Goal: Information Seeking & Learning: Learn about a topic

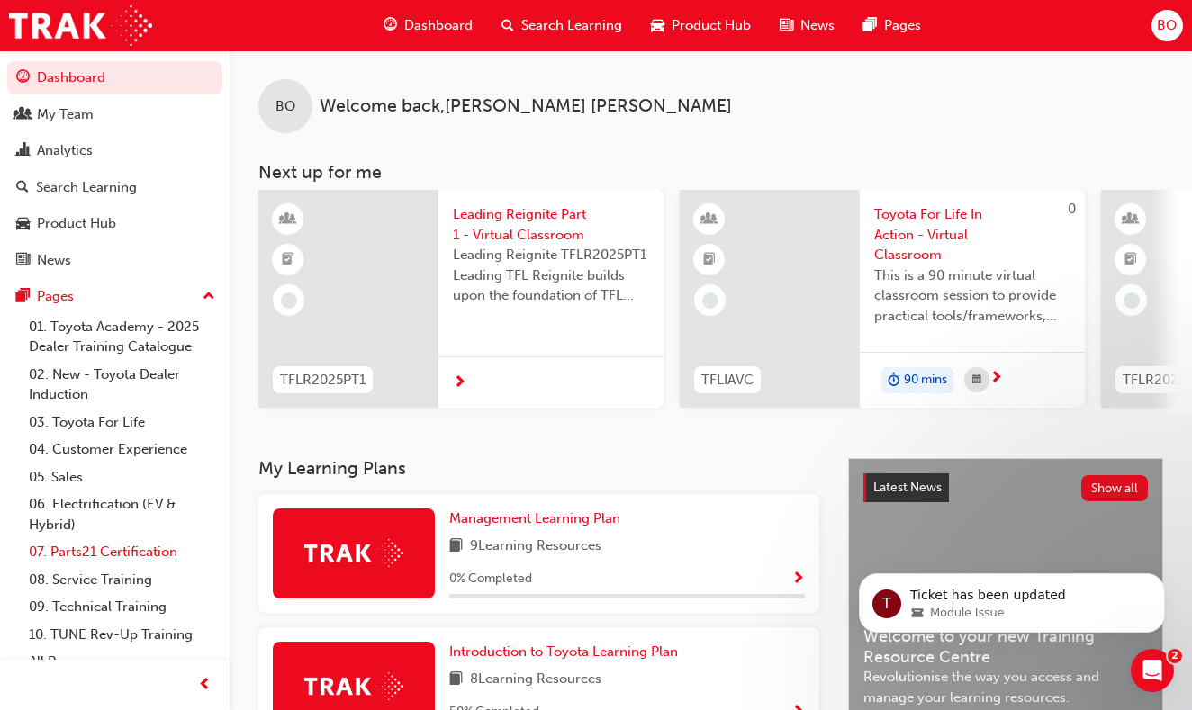
click at [79, 551] on link "07. Parts21 Certification" at bounding box center [122, 552] width 201 height 28
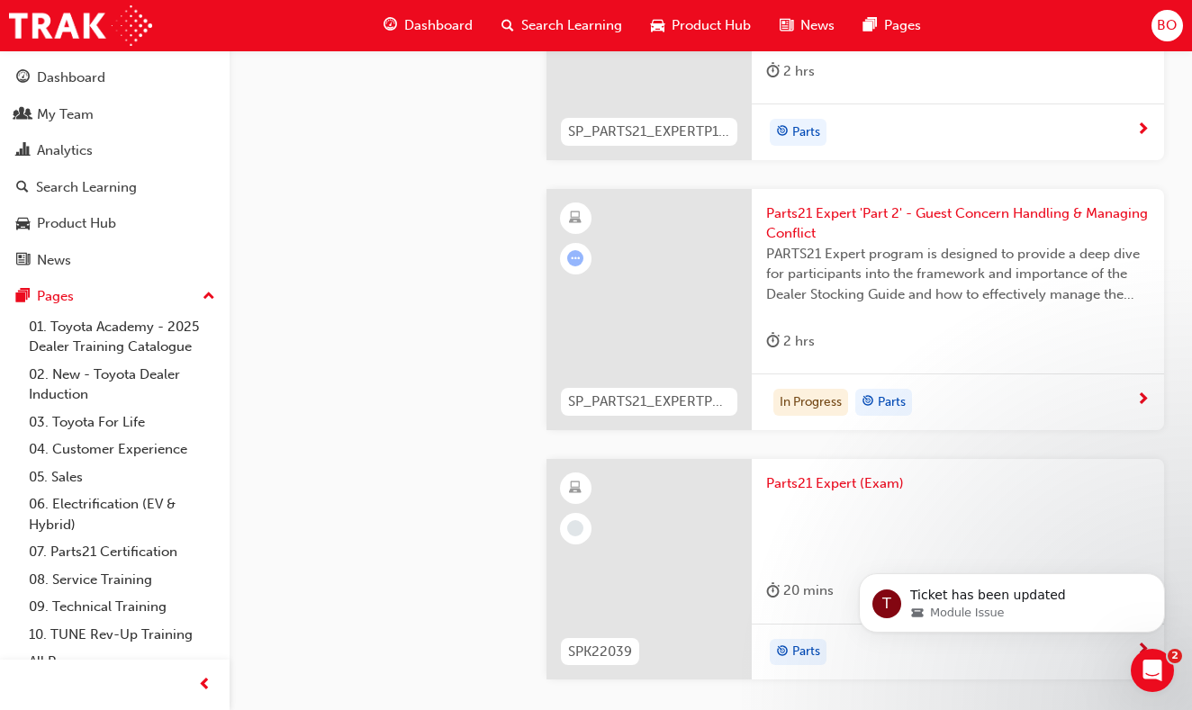
scroll to position [5131, 0]
click at [930, 202] on span "Parts21 Expert 'Part 2' - Guest Concern Handling & Managing Conflict" at bounding box center [957, 222] width 383 height 41
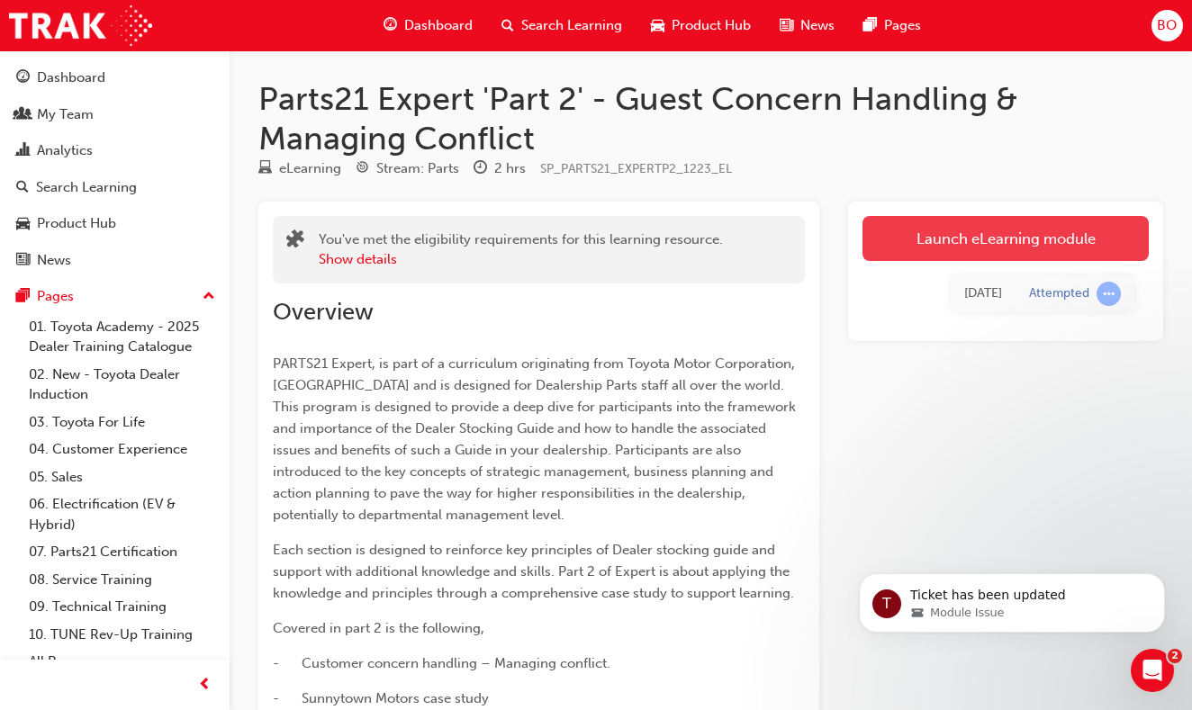
click at [978, 247] on link "Launch eLearning module" at bounding box center [1005, 238] width 286 height 45
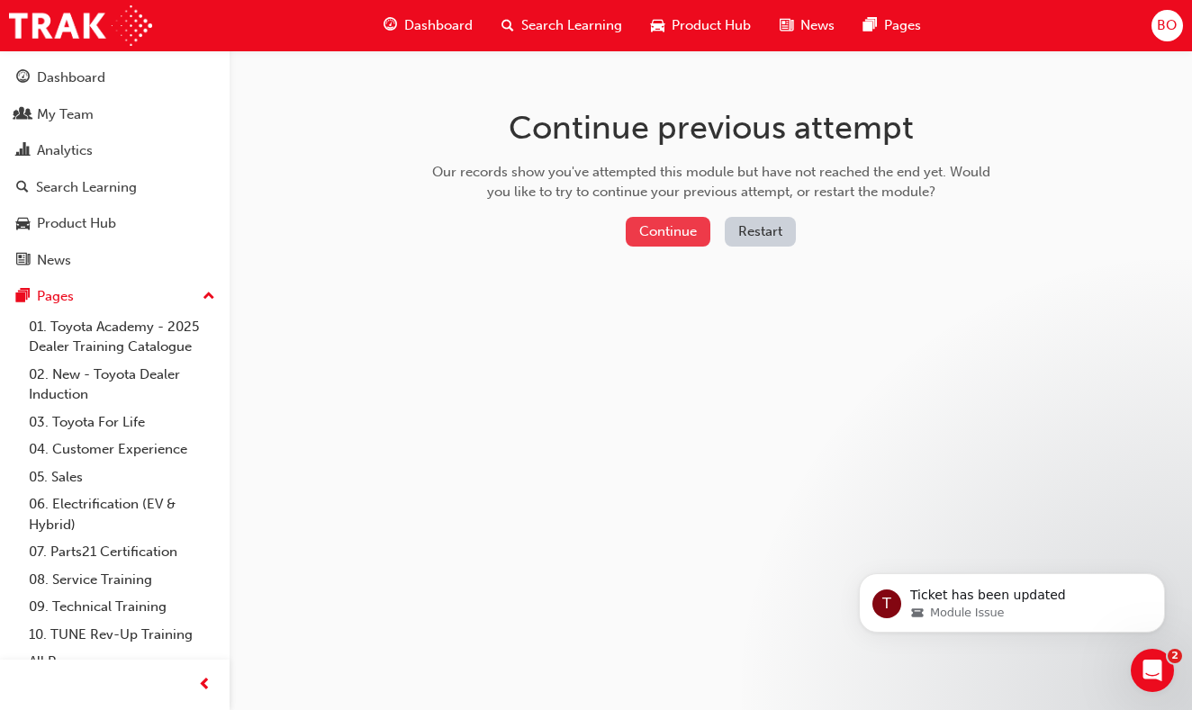
click at [679, 237] on button "Continue" at bounding box center [668, 232] width 85 height 30
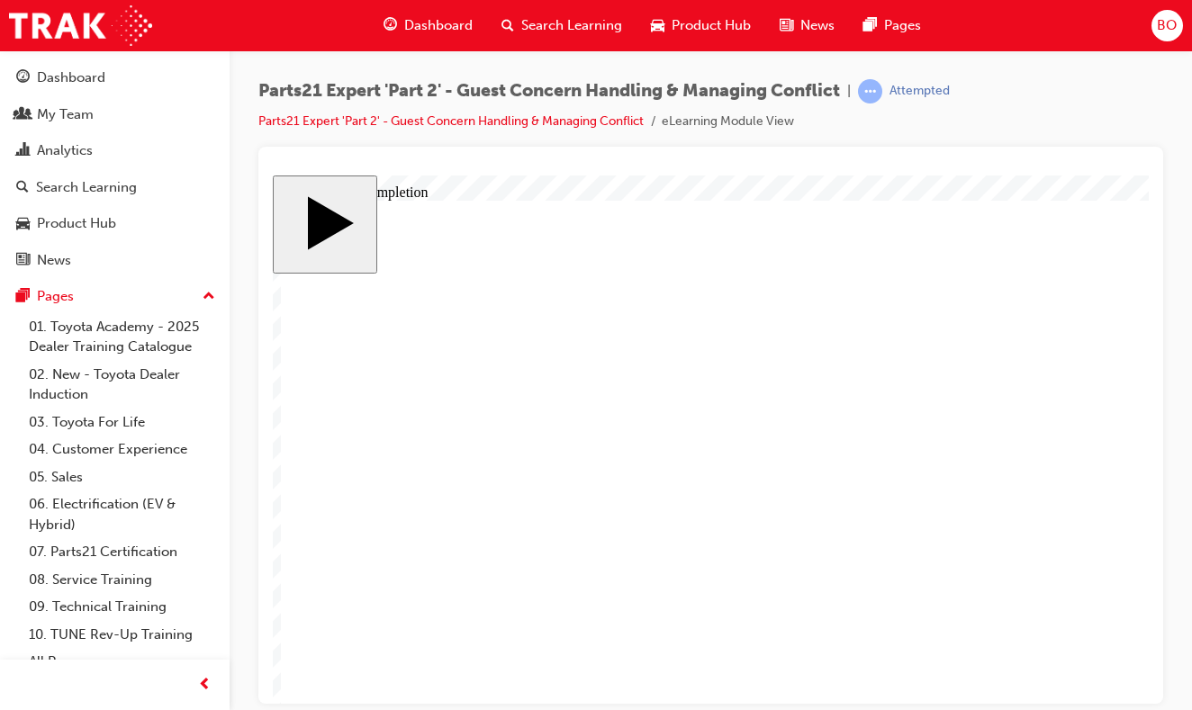
type input "1"
type input "16"
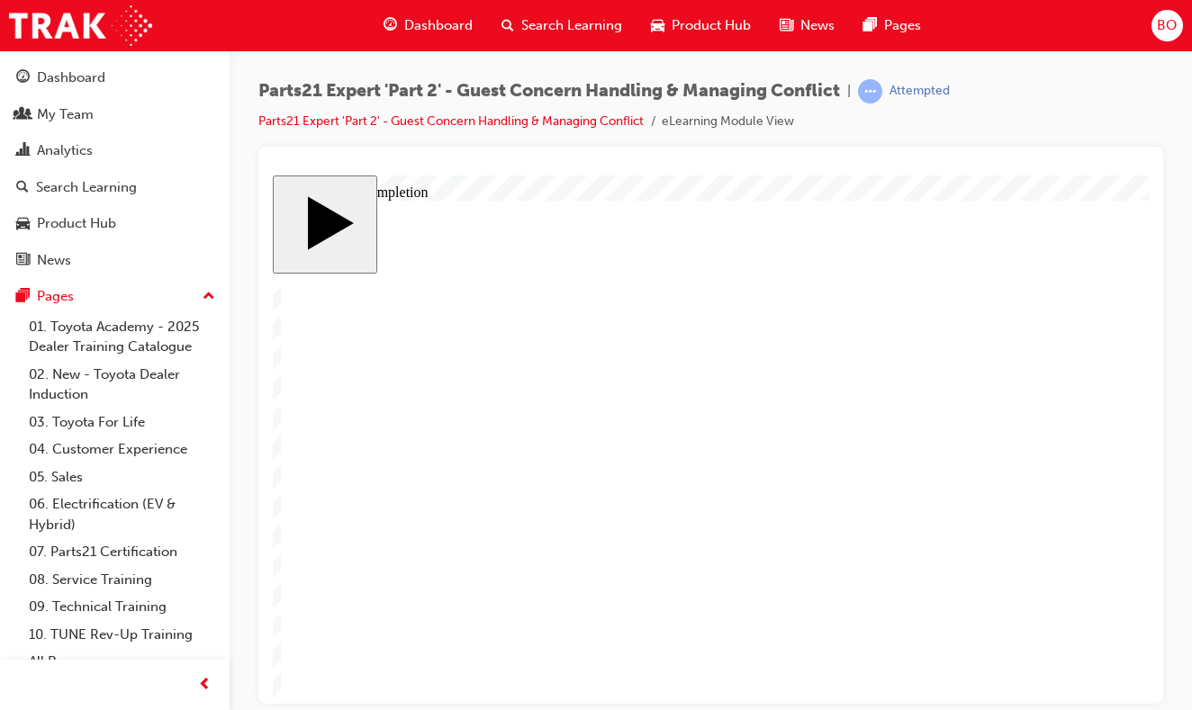
type input "16"
type input "4"
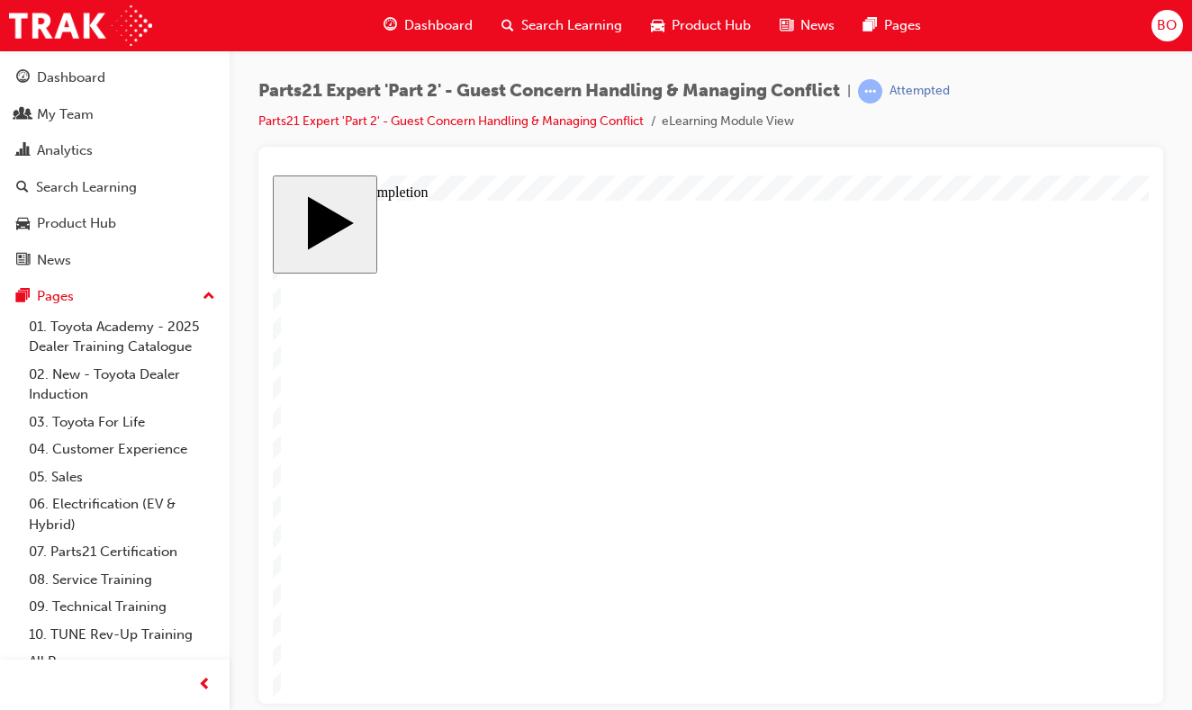
type input "4"
type input "1"
type input "12"
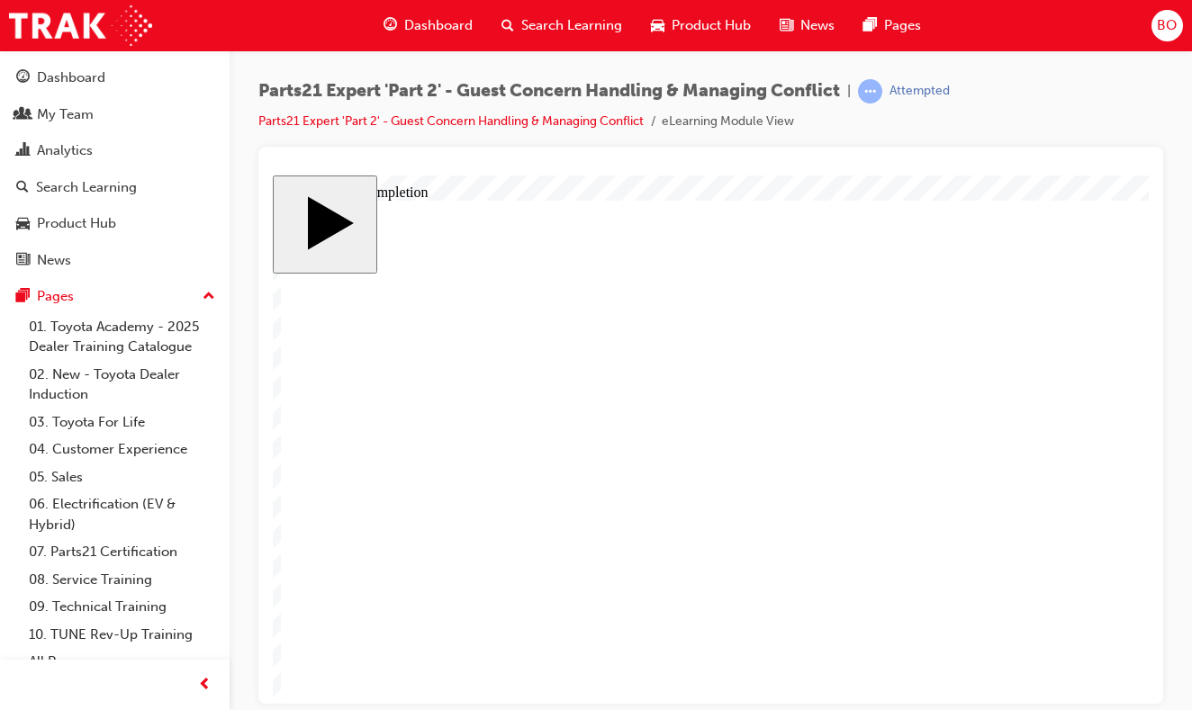
type input "12"
type input "3"
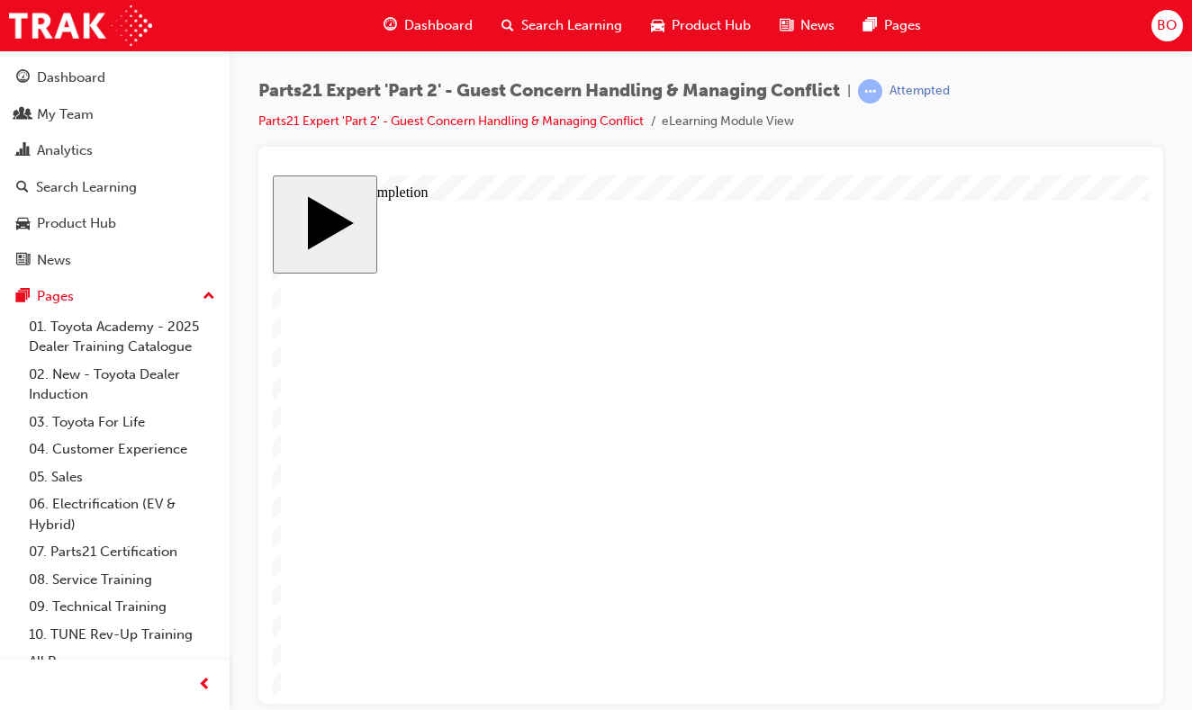
type input "3"
type input "4"
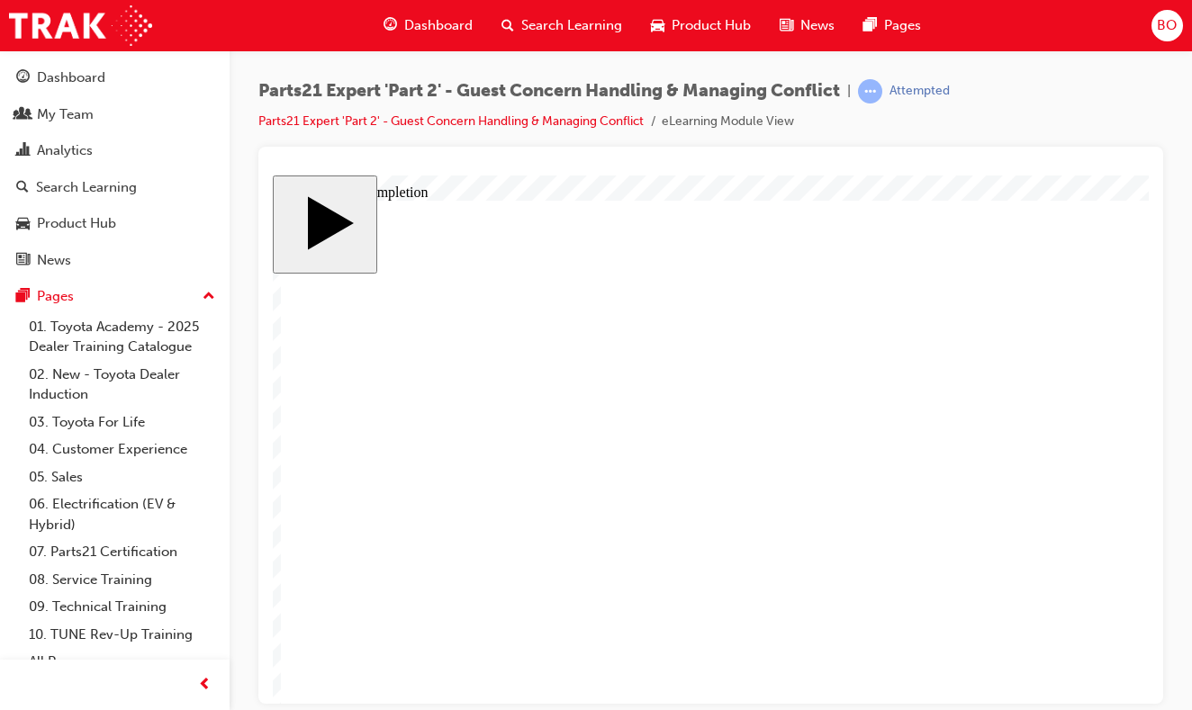
type input "4"
type input "2"
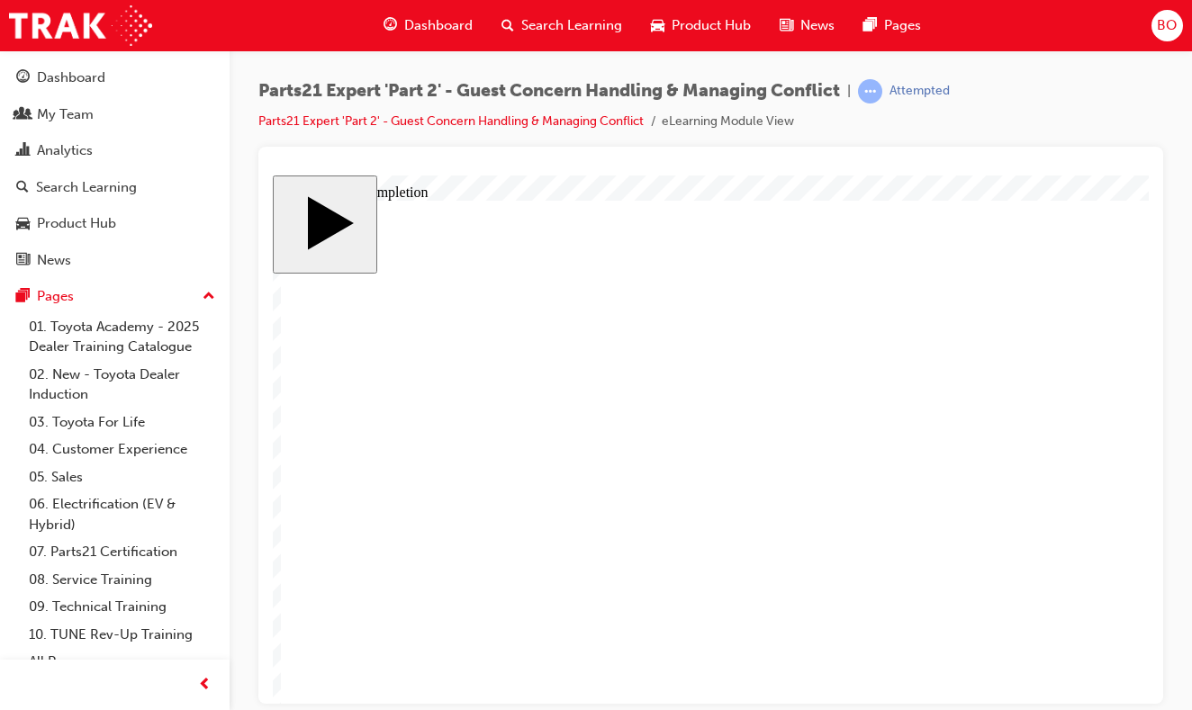
type input "2"
type input "3"
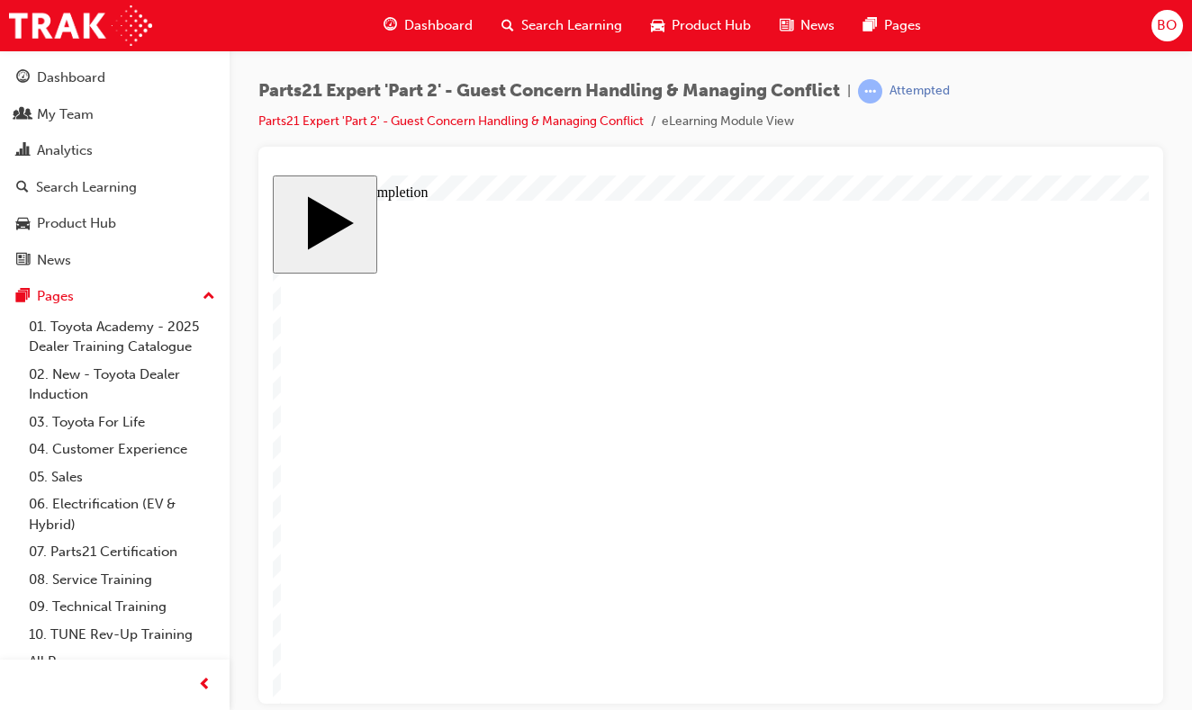
type input "6"
type input "66"
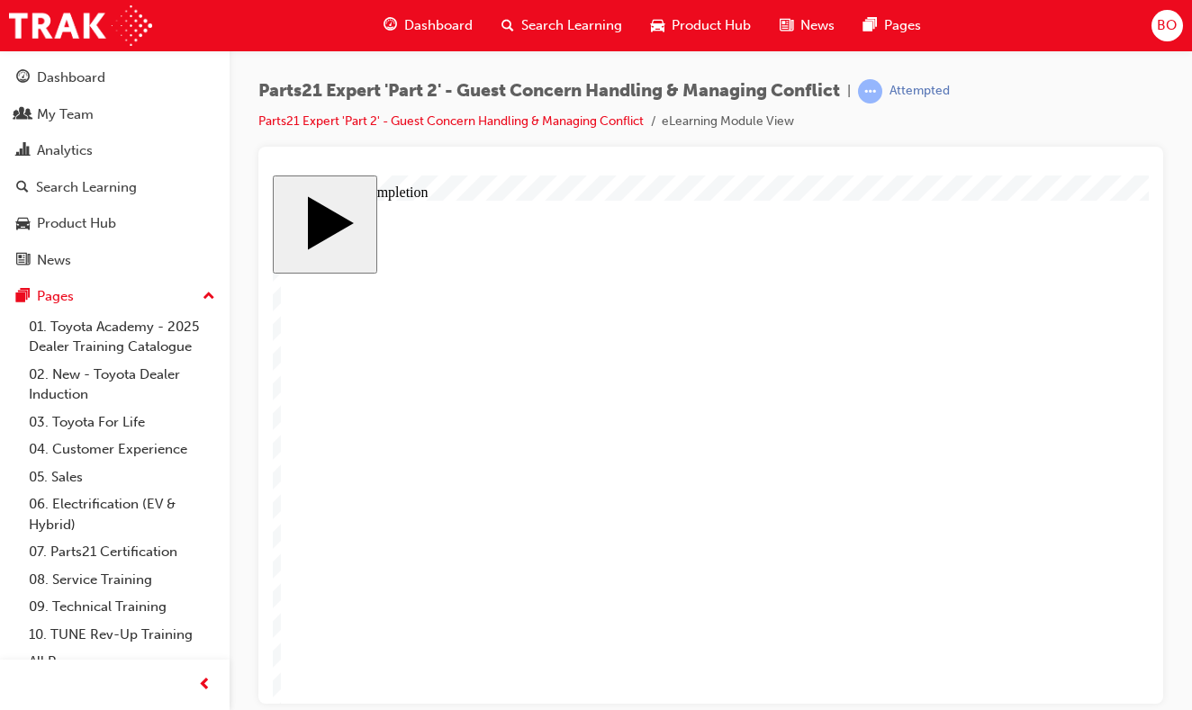
type input "66"
type input "3"
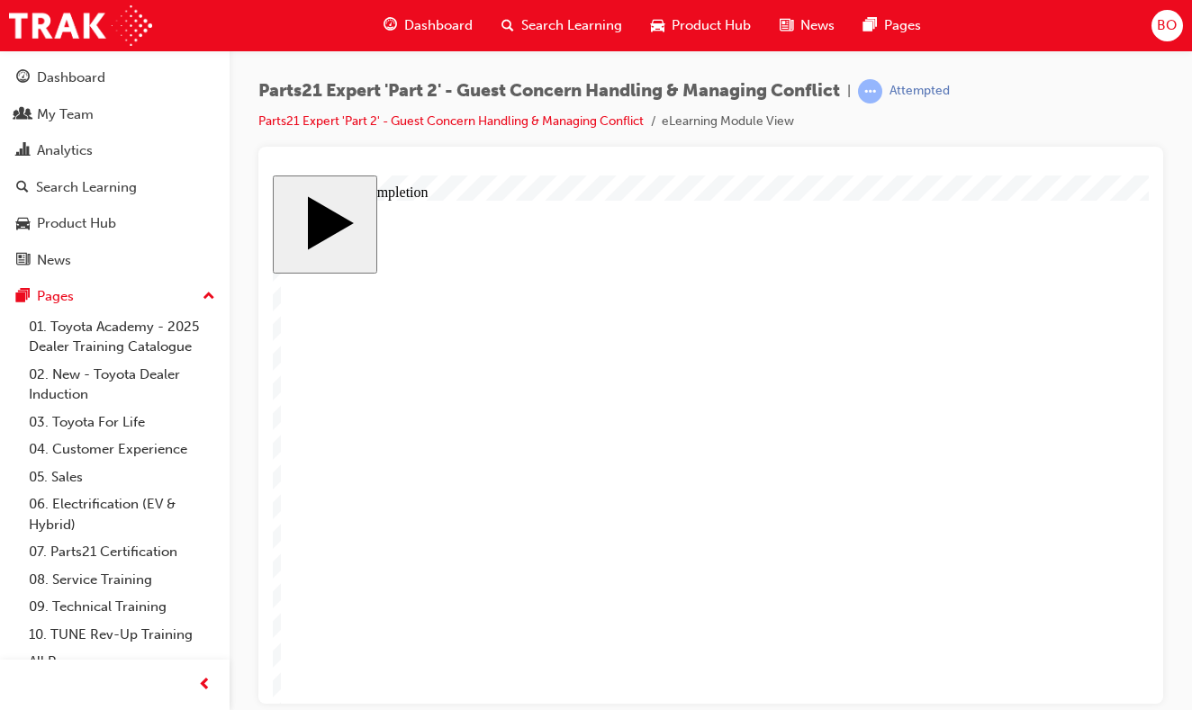
type input "6"
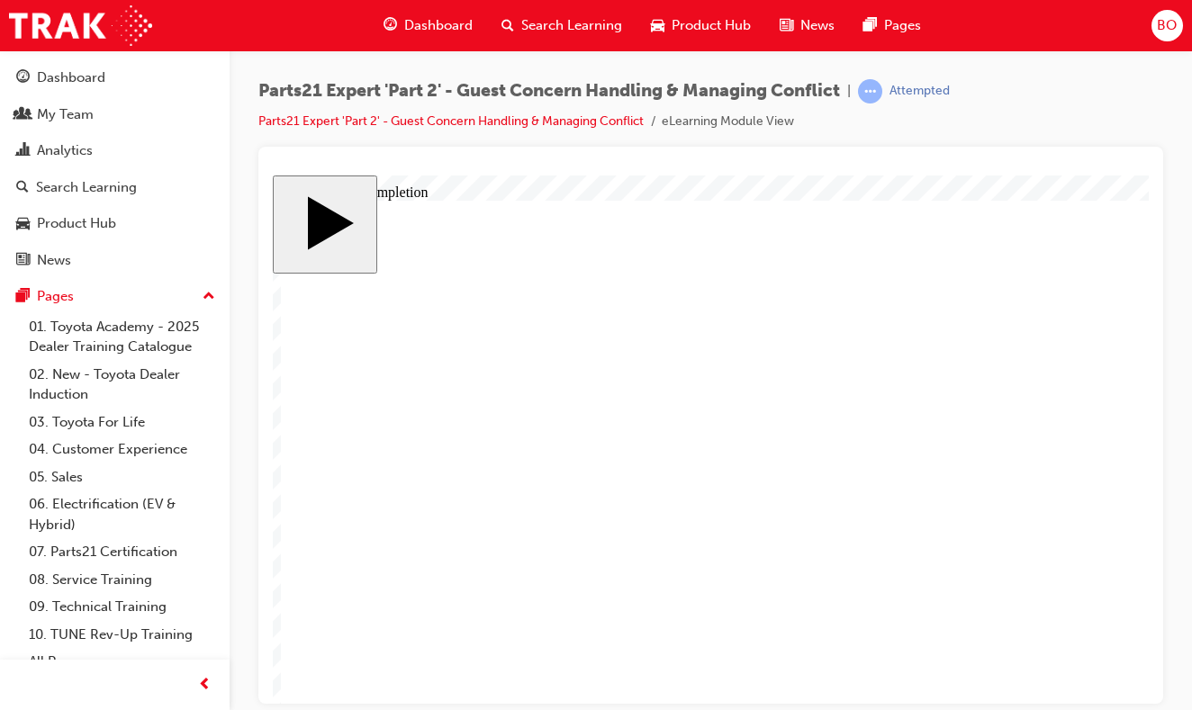
type input "5"
type input "50"
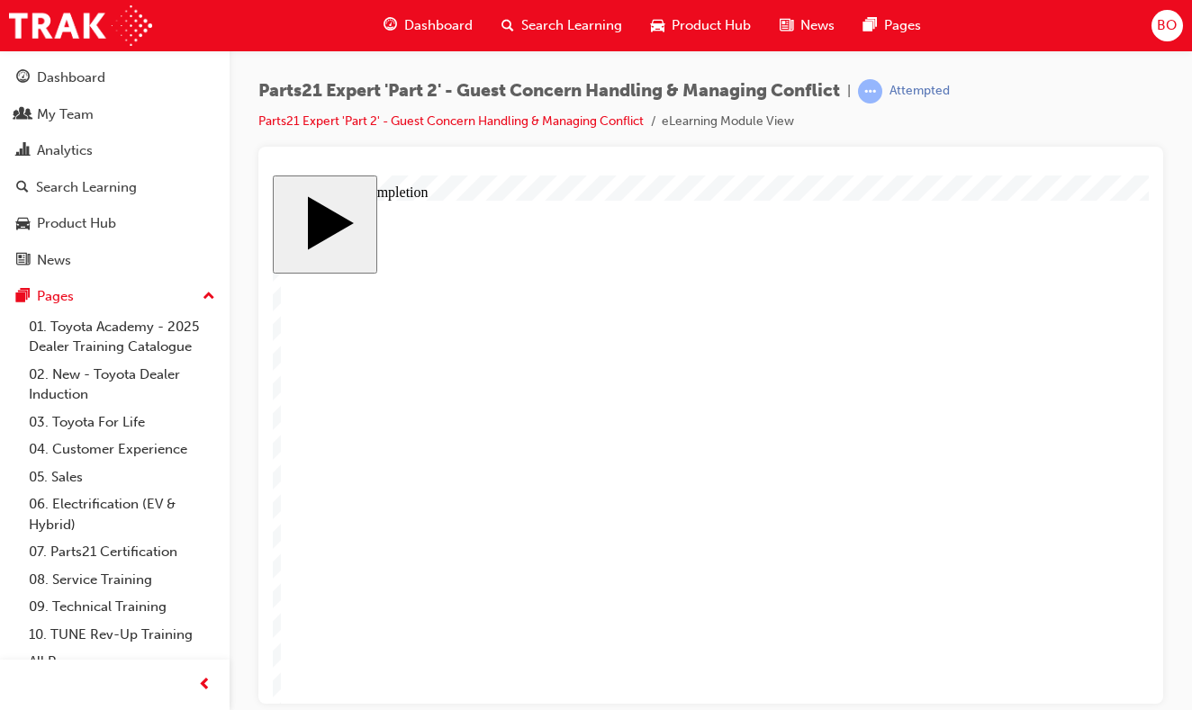
type input "4"
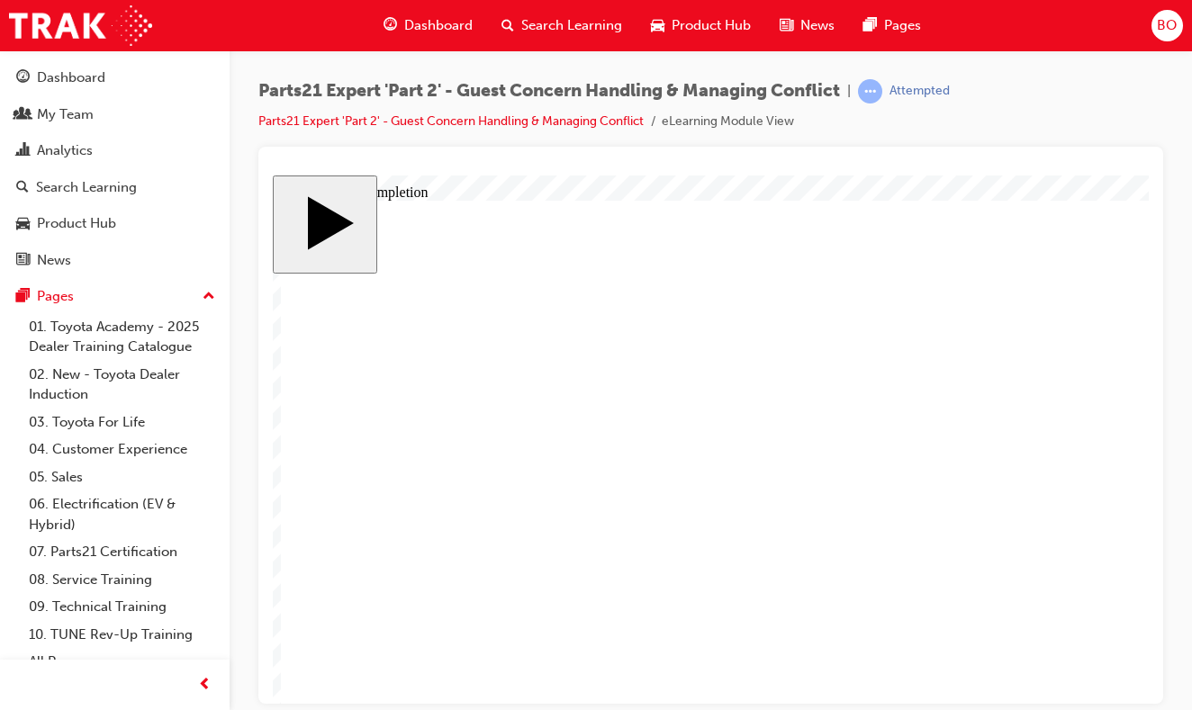
type input "1"
type input "16"
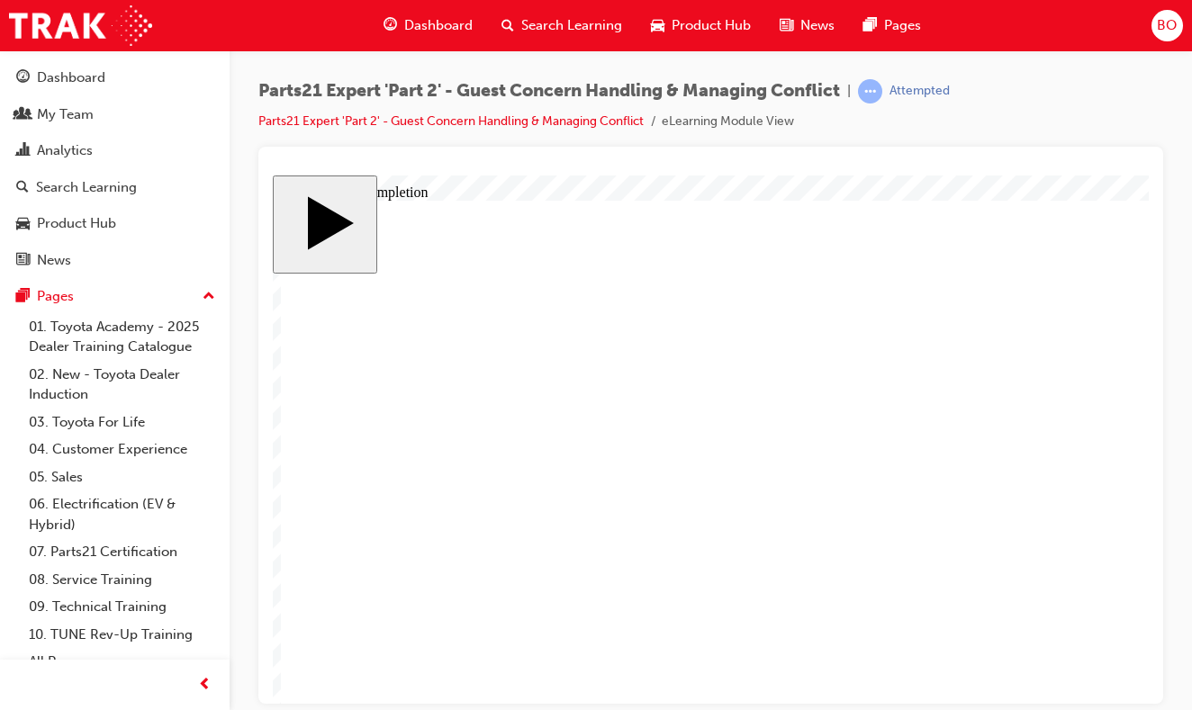
type input "2"
type input "25"
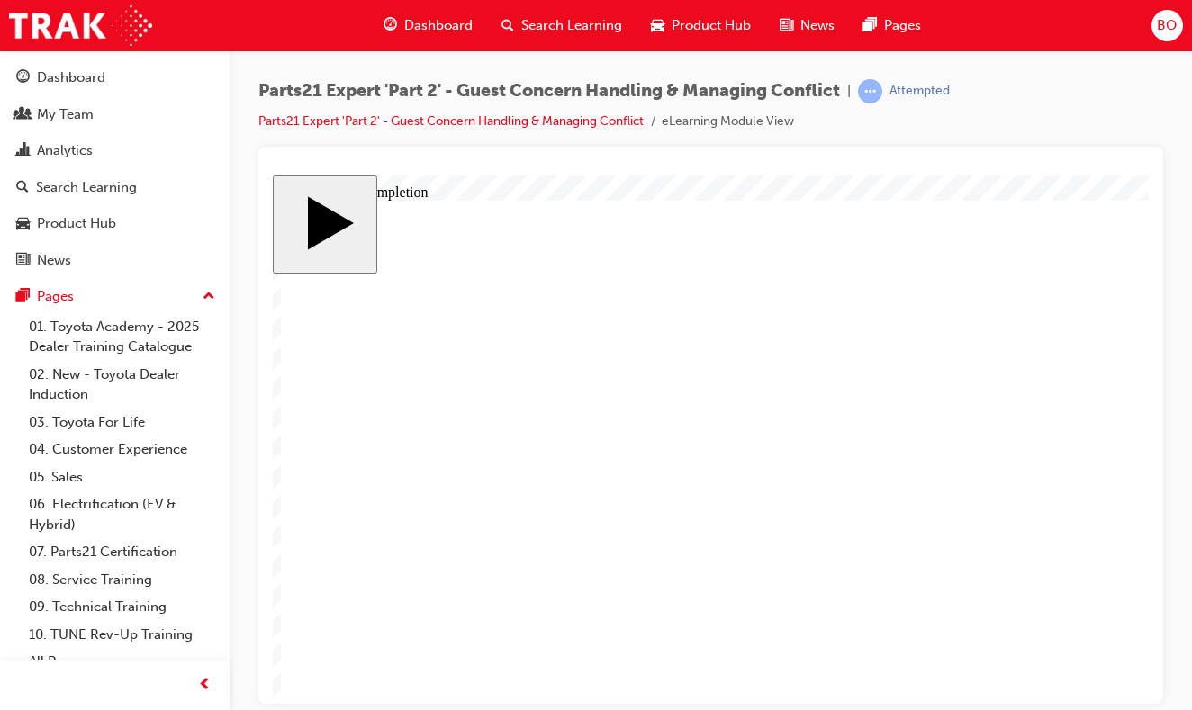
type input "25"
type input "16"
type input "4"
type input "12"
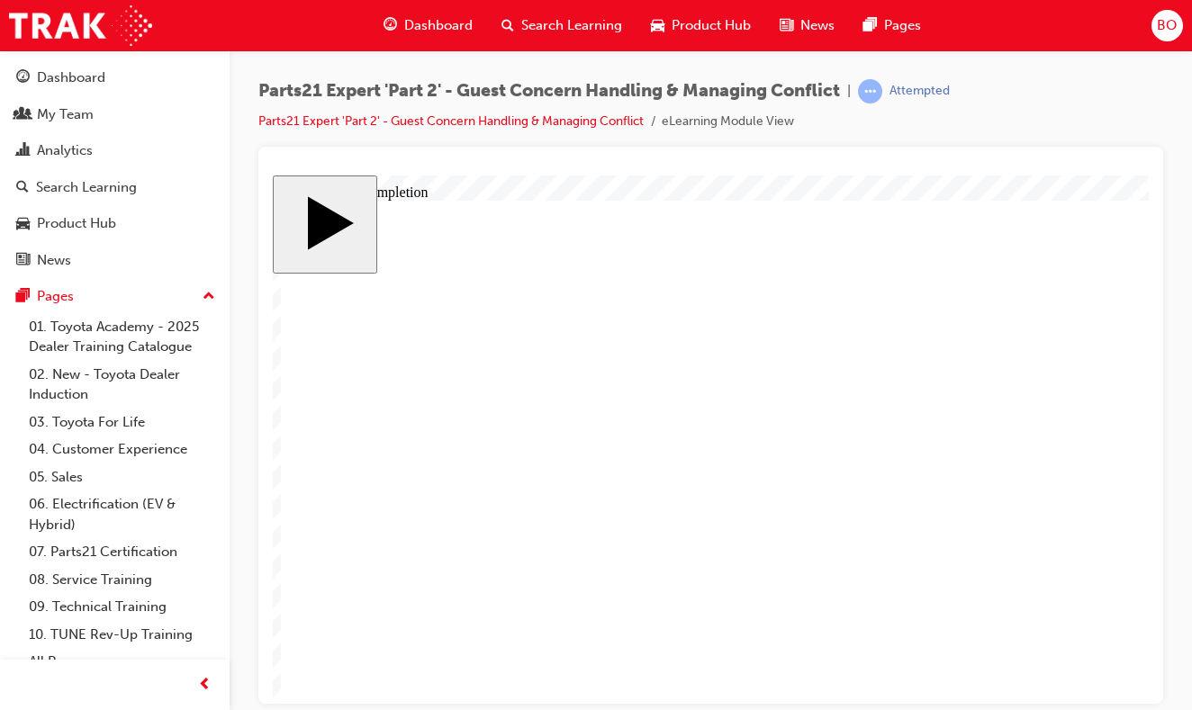
type input "2"
type input "66"
type input "3"
type input "6"
type input "50"
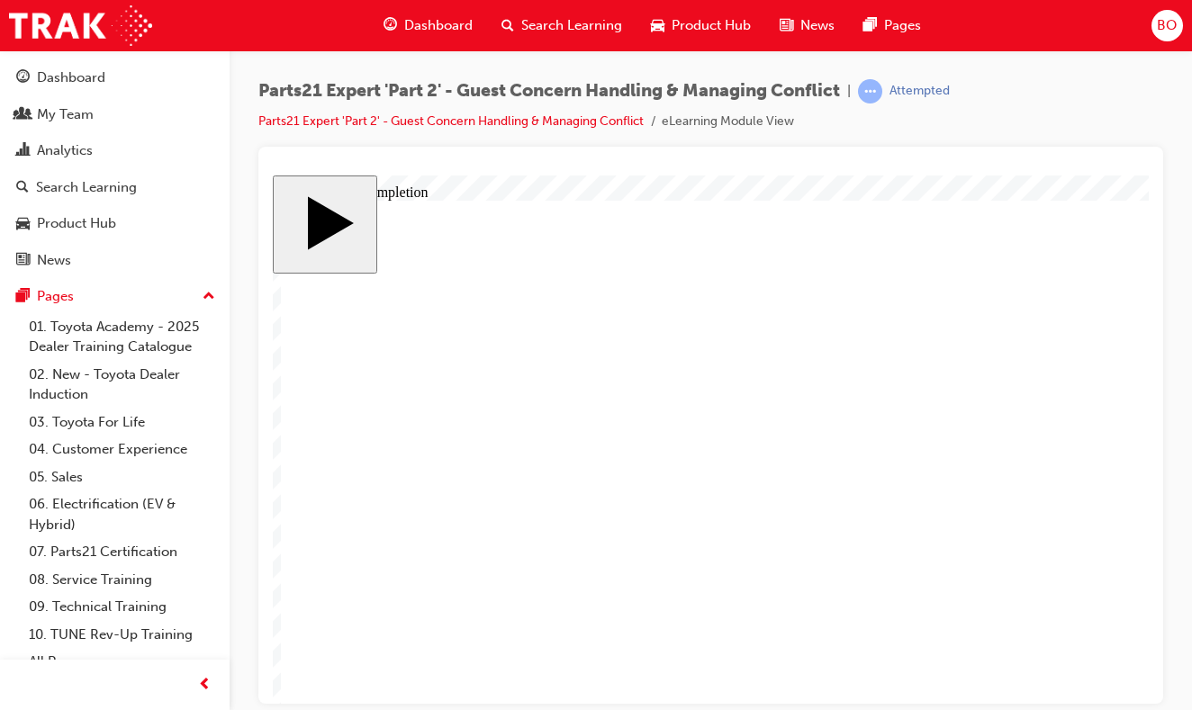
type input "4"
type input "16"
type input "25"
type input "16"
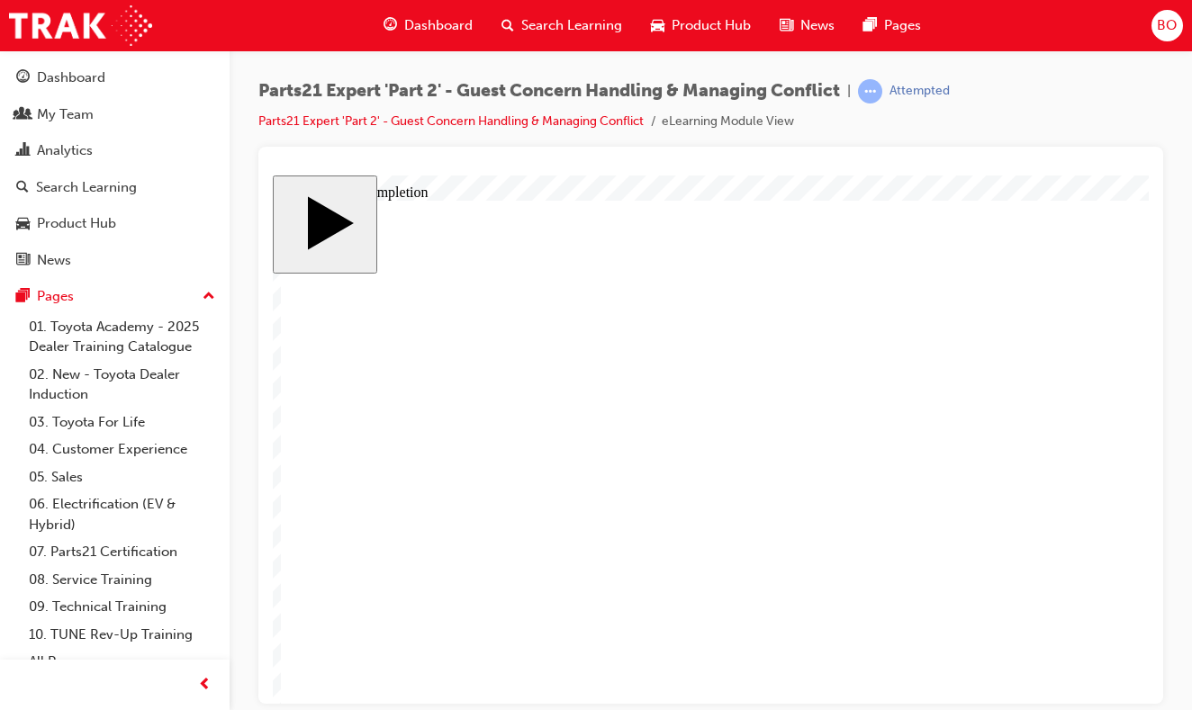
type input "4"
type input "12"
type input "2"
type input "66"
type input "3"
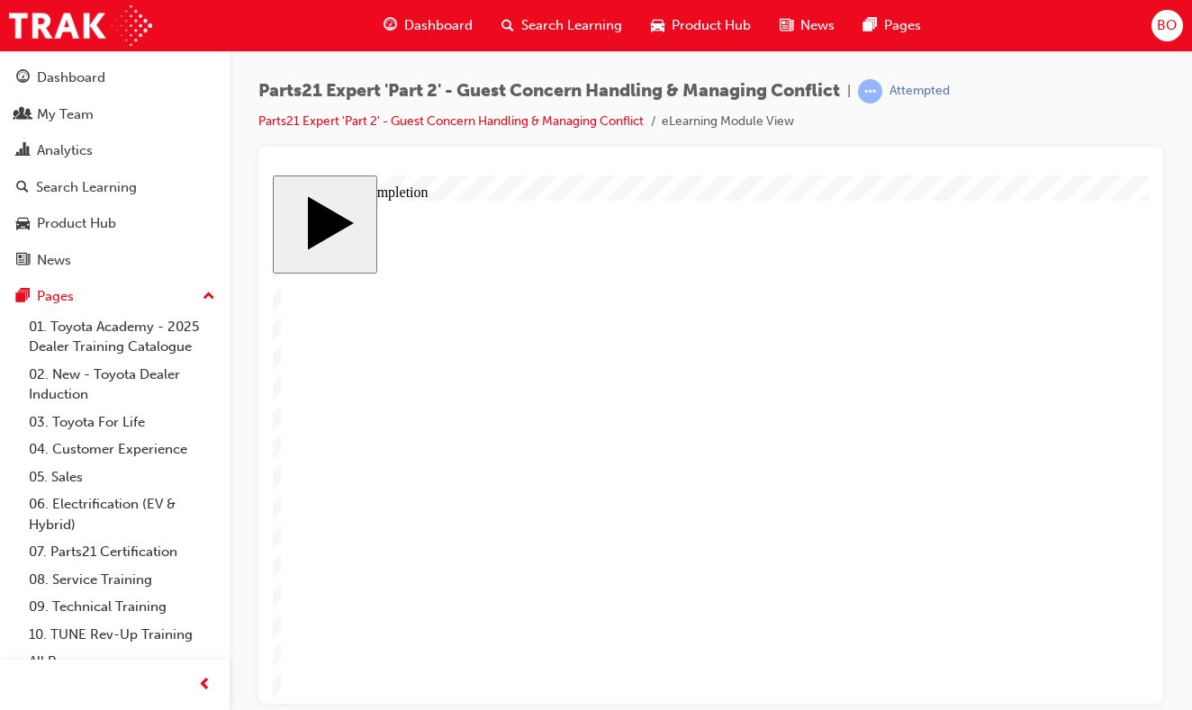
type input "6"
type input "50"
type input "4"
type input "16"
type input "25"
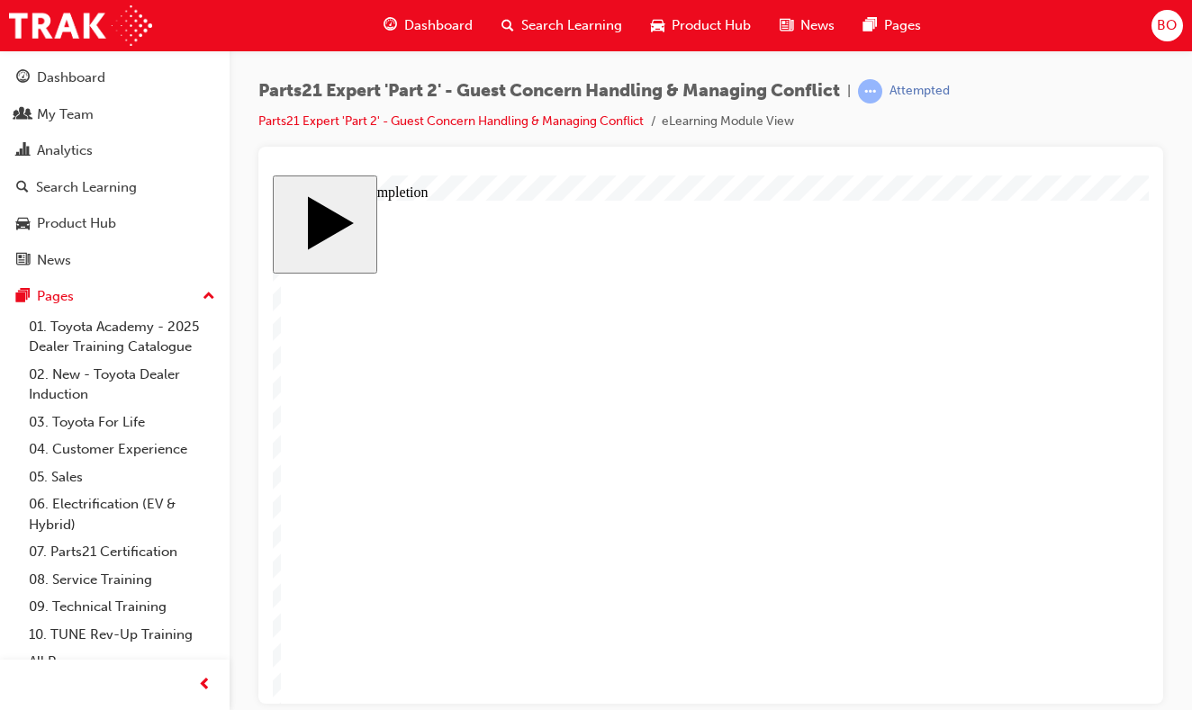
type input "3"
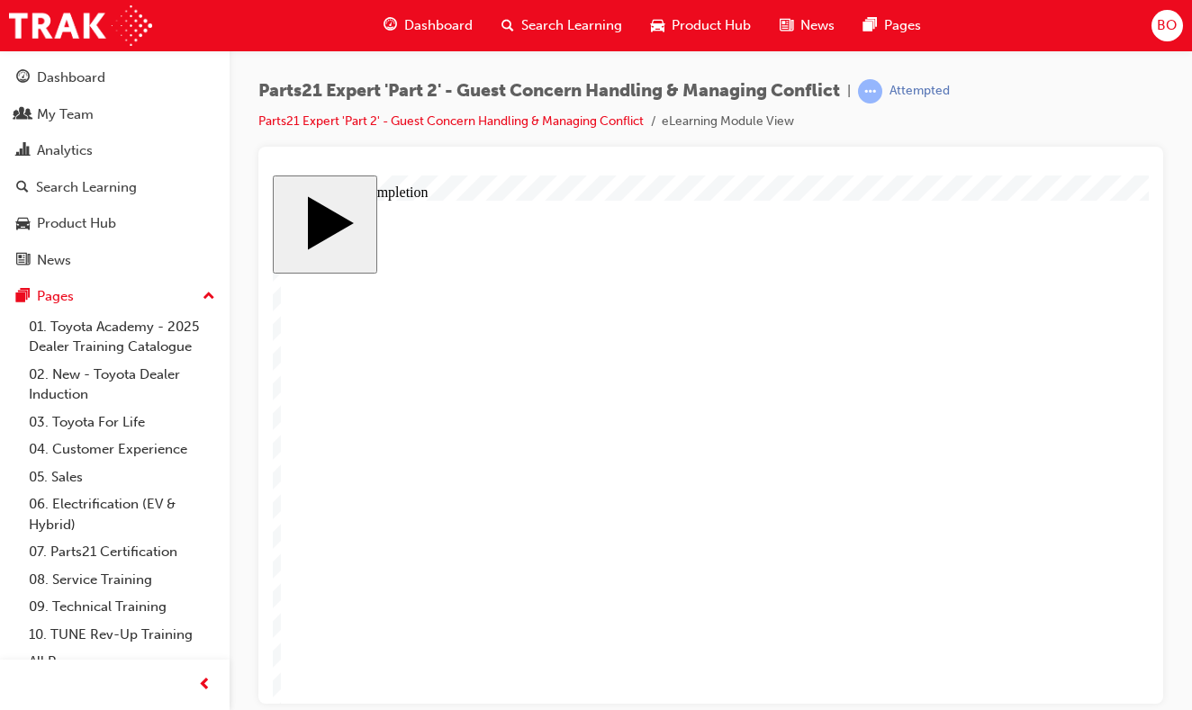
type input "4"
type input "6"
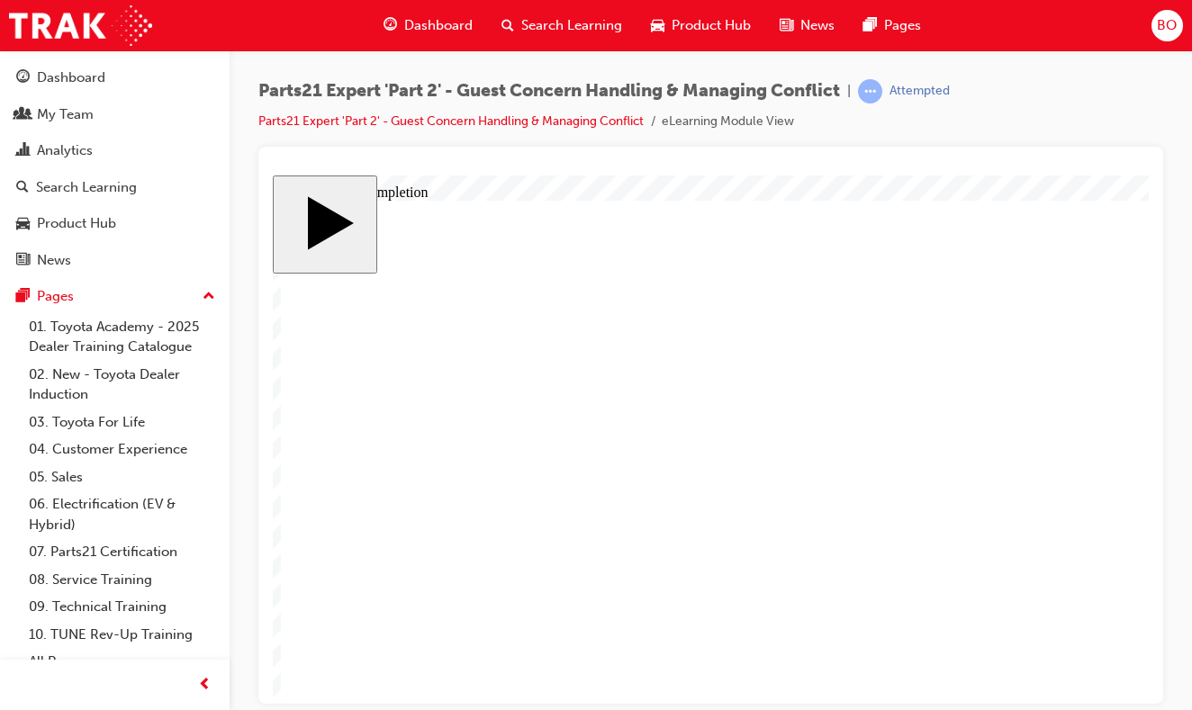
type input "6"
type input "7"
type input "75"
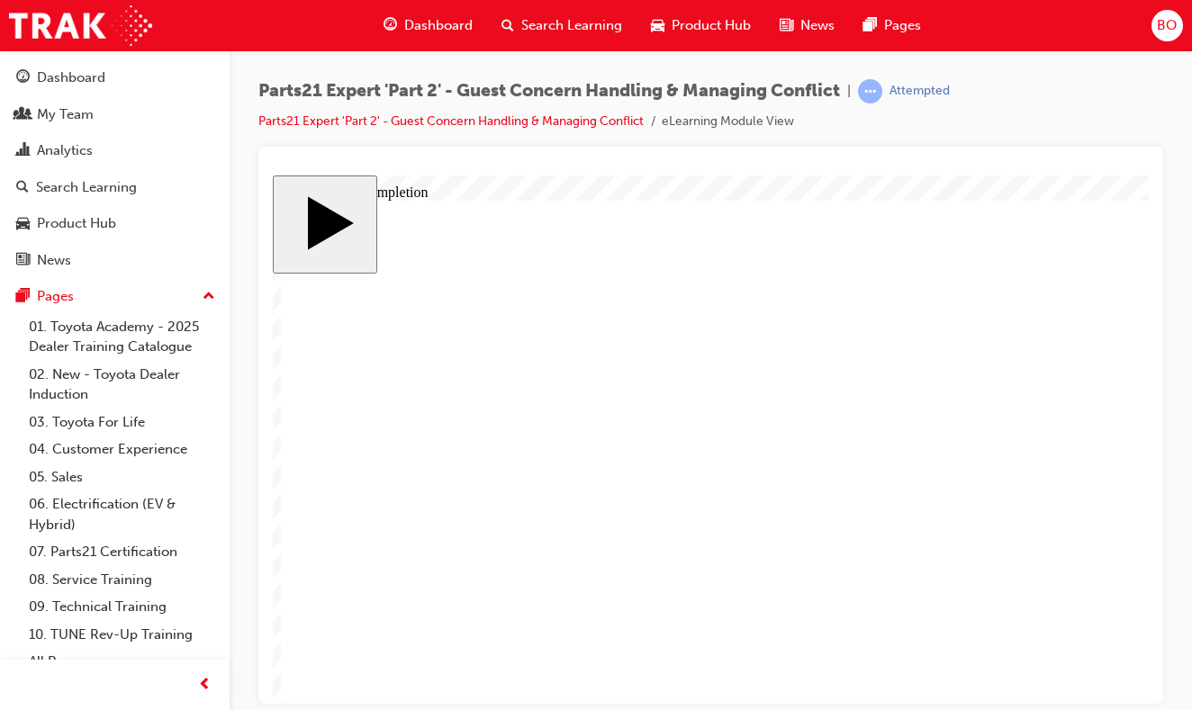
type input "75"
type input "16"
type input "4"
type input "12"
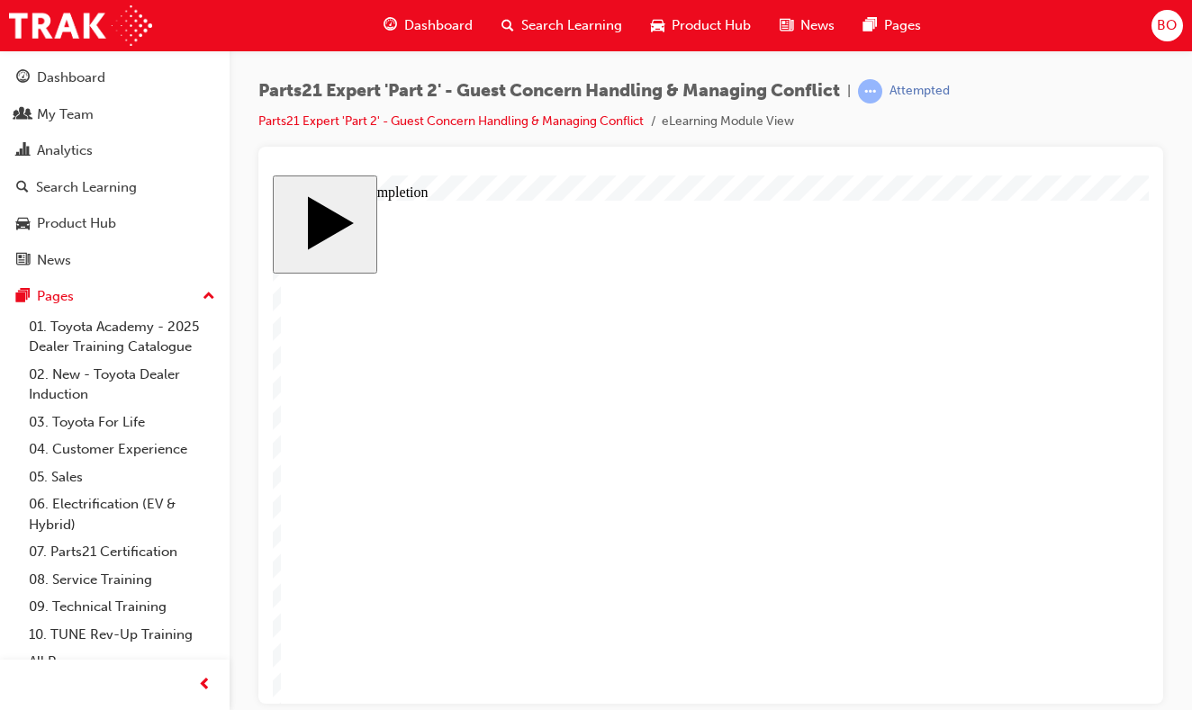
type input "3"
type input "75"
type input "3"
type input "6"
type input "50"
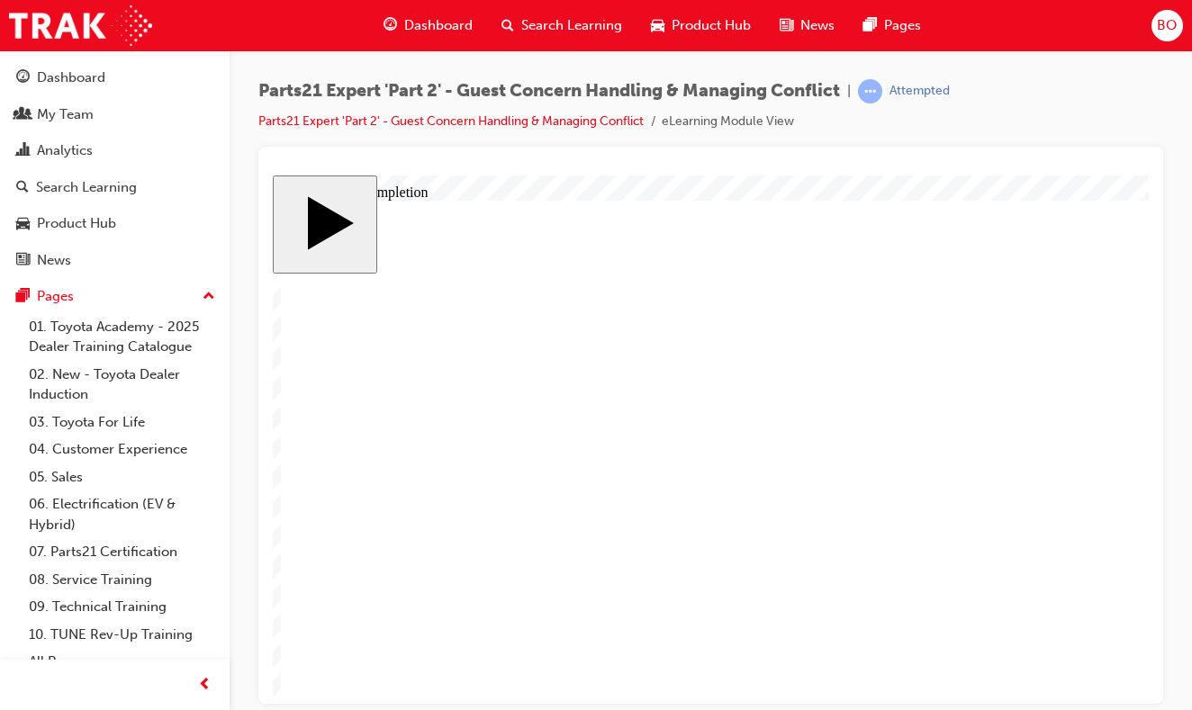
type input "4"
type input "16"
type input "25"
type input "16"
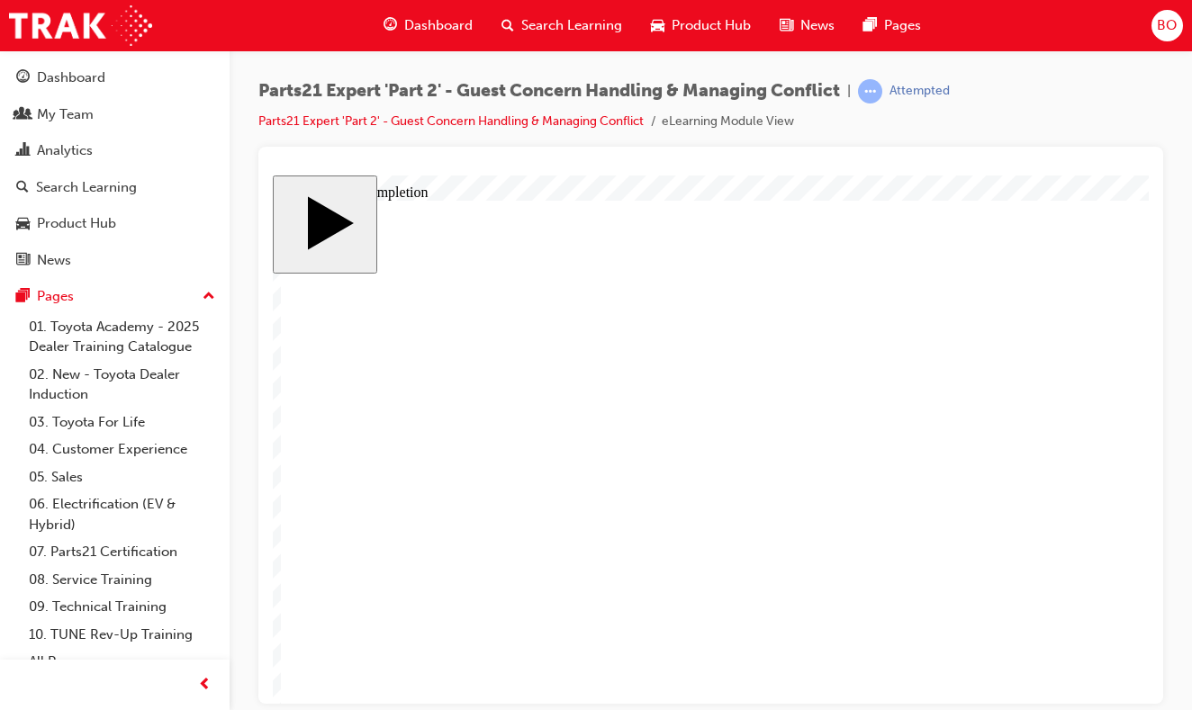
type input "4"
type input "12"
type input "3"
type input "75"
type input "3"
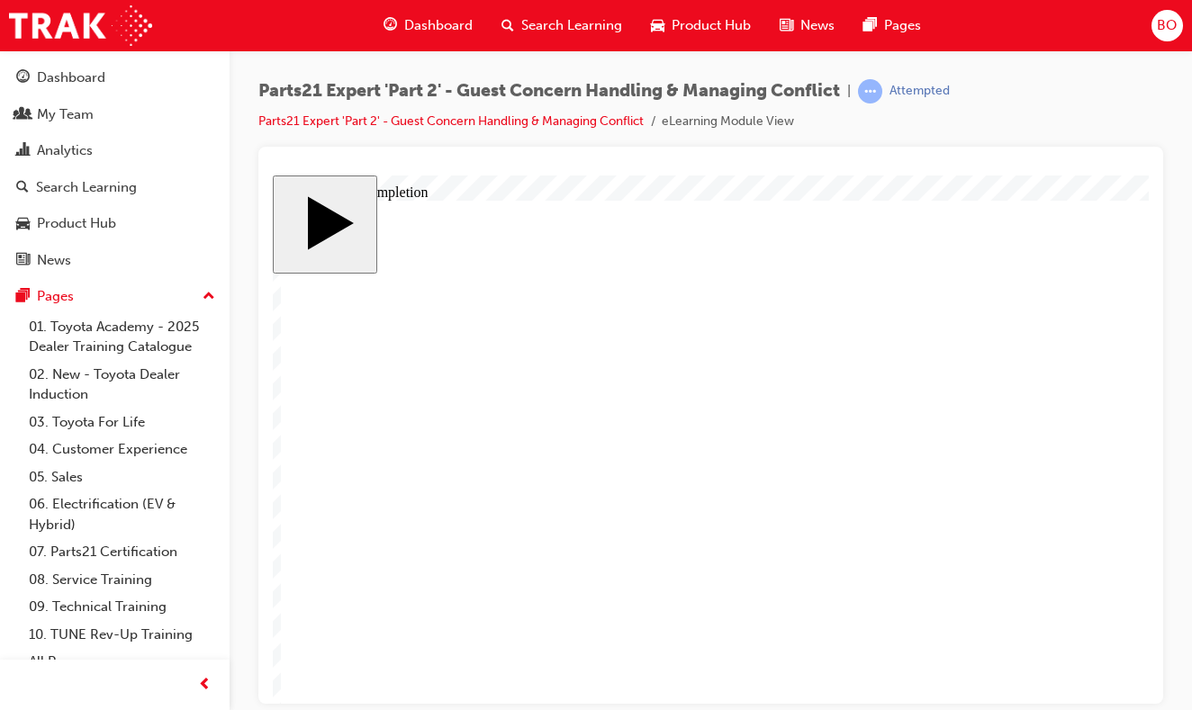
type input "6"
type input "50"
type input "4"
type input "16"
type input "25"
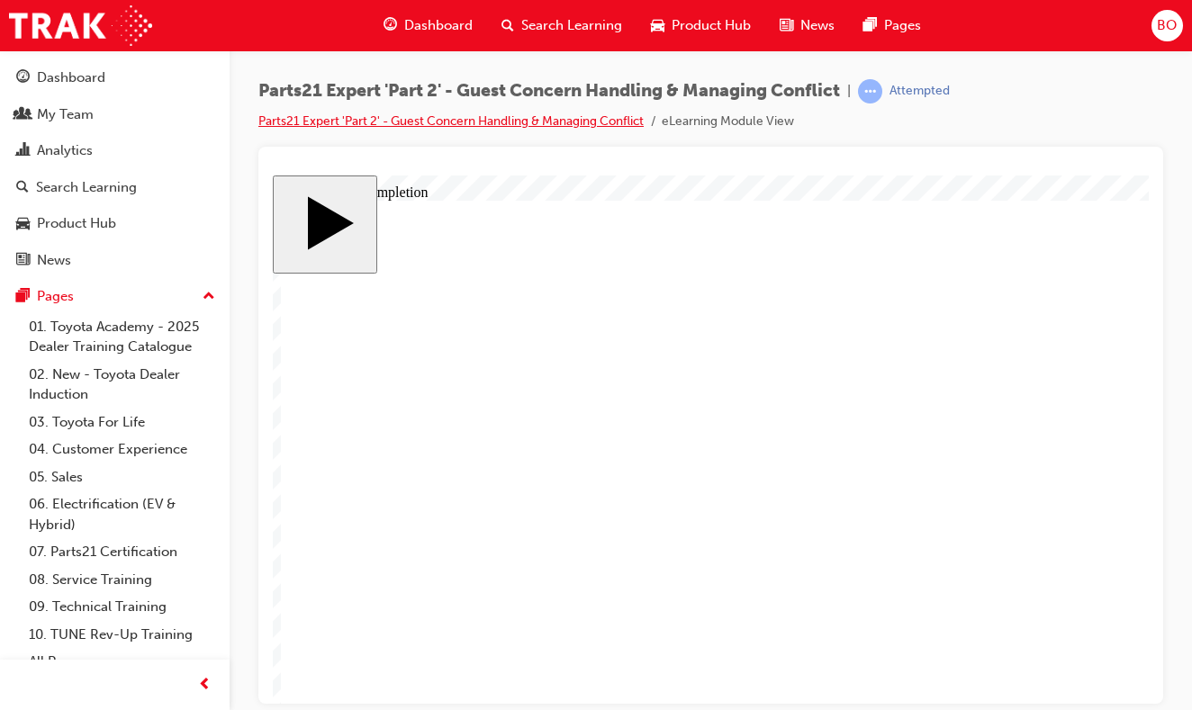
click at [426, 122] on link "Parts21 Expert 'Part 2' - Guest Concern Handling & Managing Conflict" at bounding box center [450, 120] width 385 height 15
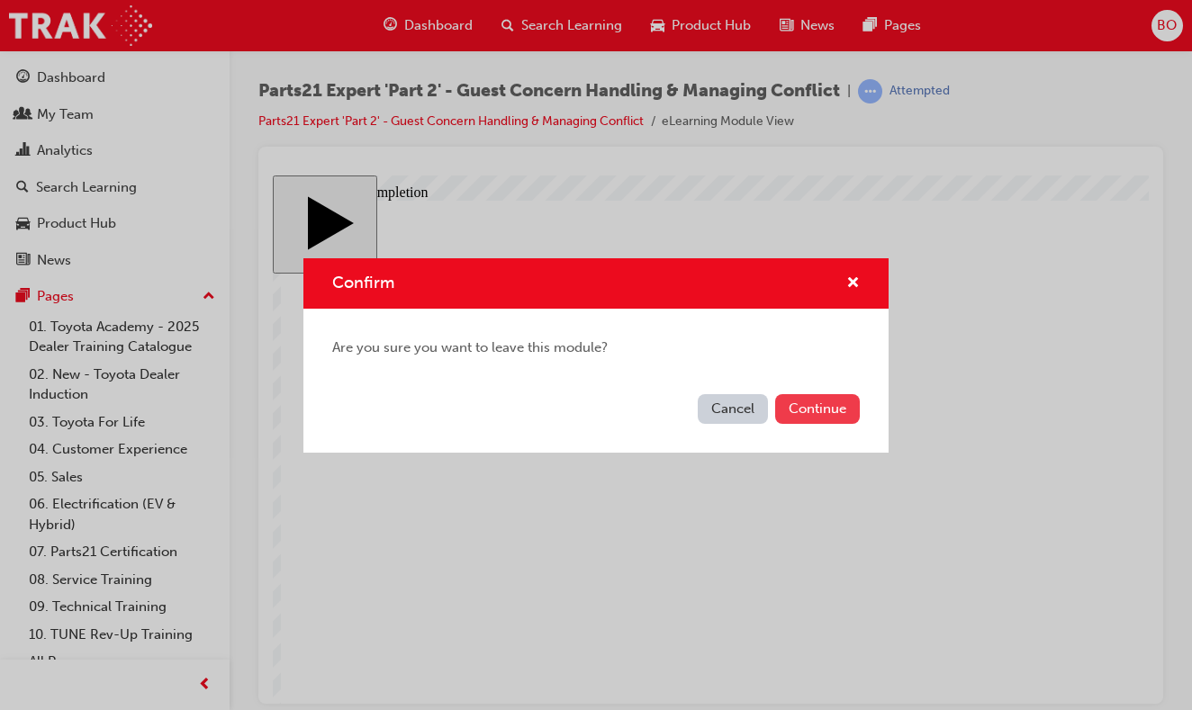
click at [806, 414] on button "Continue" at bounding box center [817, 409] width 85 height 30
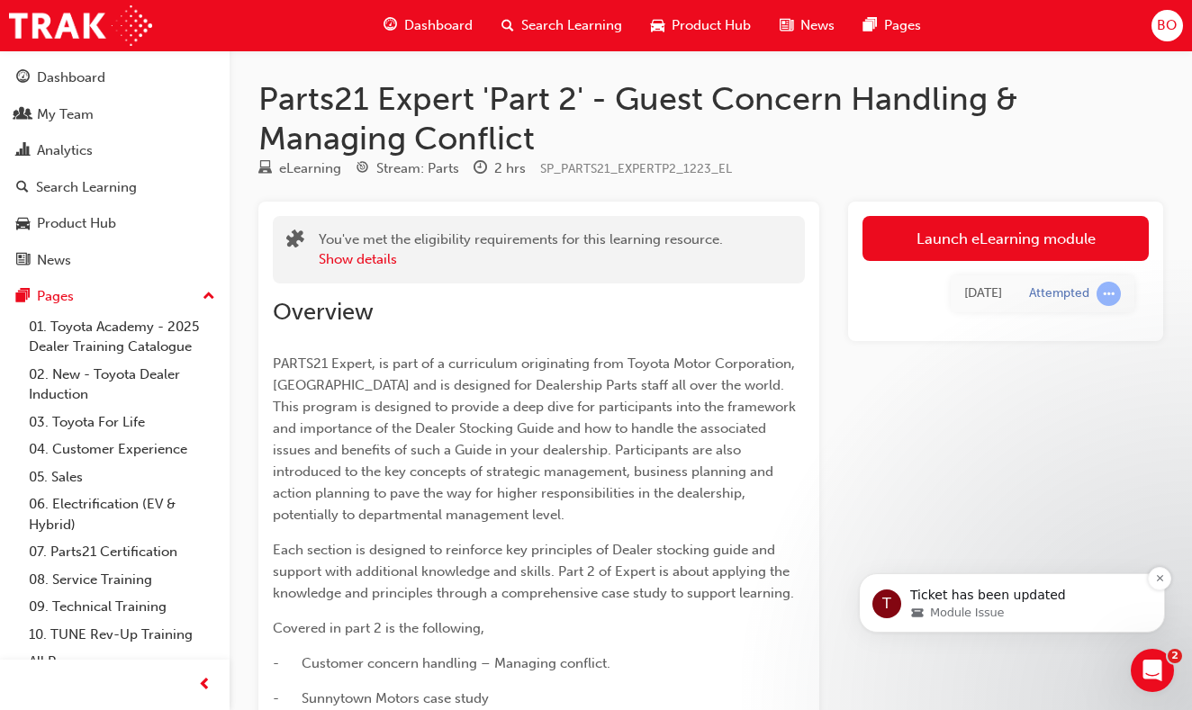
click at [936, 602] on p "Ticket has been updated" at bounding box center [1026, 596] width 232 height 18
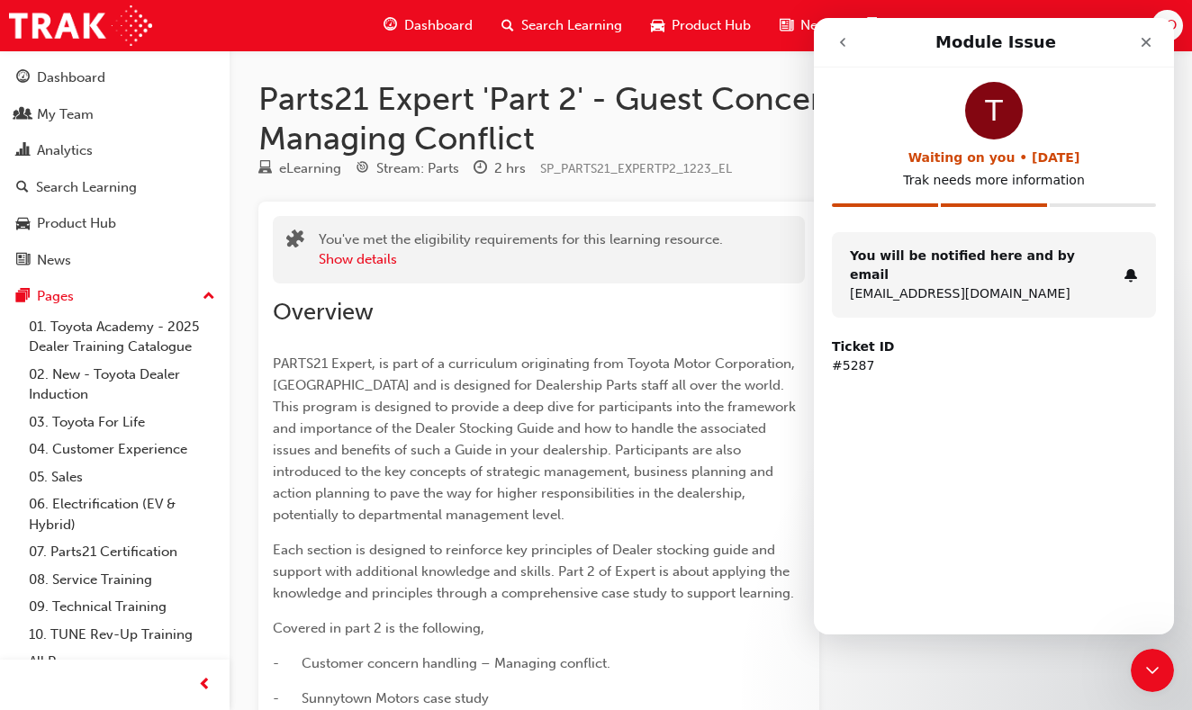
click at [698, 495] on span "PARTS21 Expert, is part of a curriculum originating from Toyota Motor Corporati…" at bounding box center [536, 439] width 527 height 167
click at [839, 46] on icon "go back" at bounding box center [842, 42] width 14 height 14
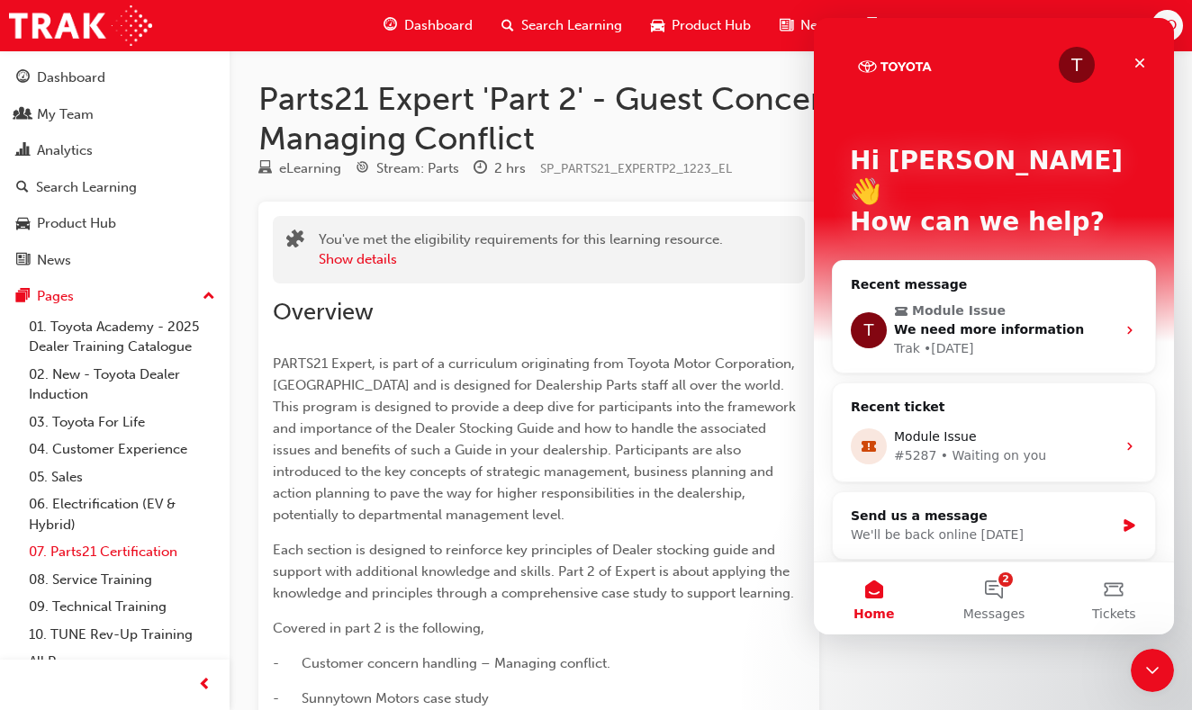
click at [66, 540] on link "07. Parts21 Certification" at bounding box center [122, 552] width 201 height 28
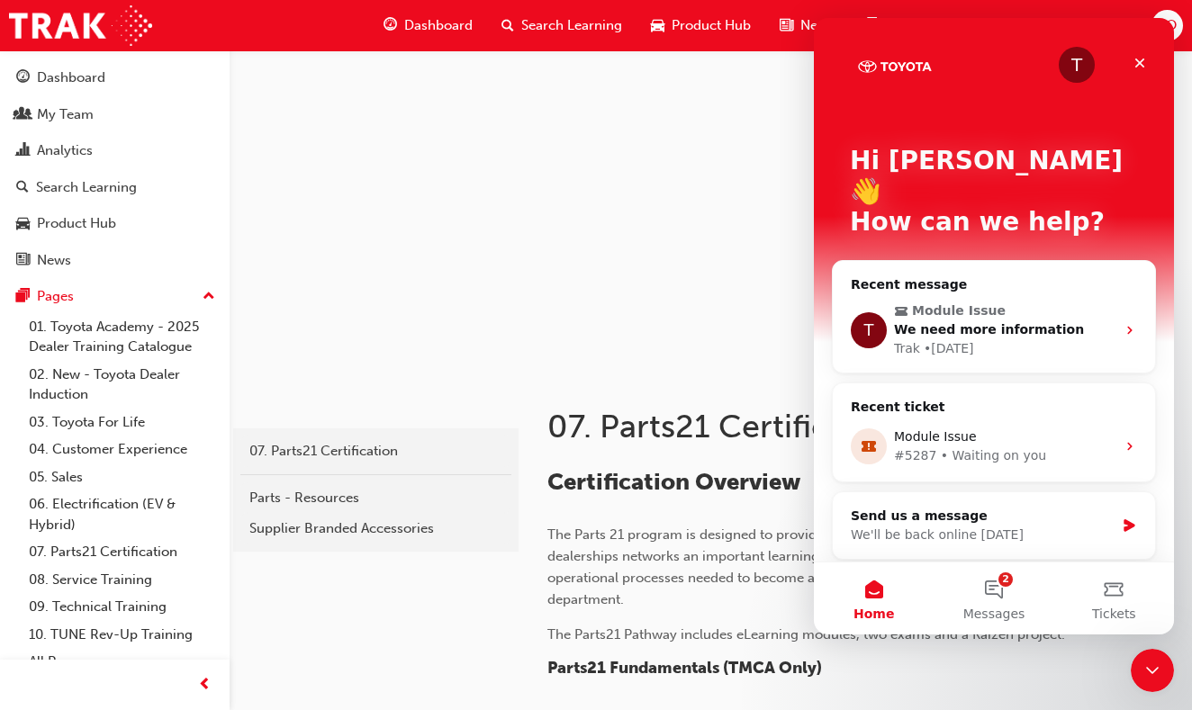
click at [604, 303] on div at bounding box center [711, 210] width 962 height 320
click at [668, 159] on div at bounding box center [711, 210] width 962 height 320
click at [99, 548] on link "07. Parts21 Certification" at bounding box center [122, 552] width 201 height 28
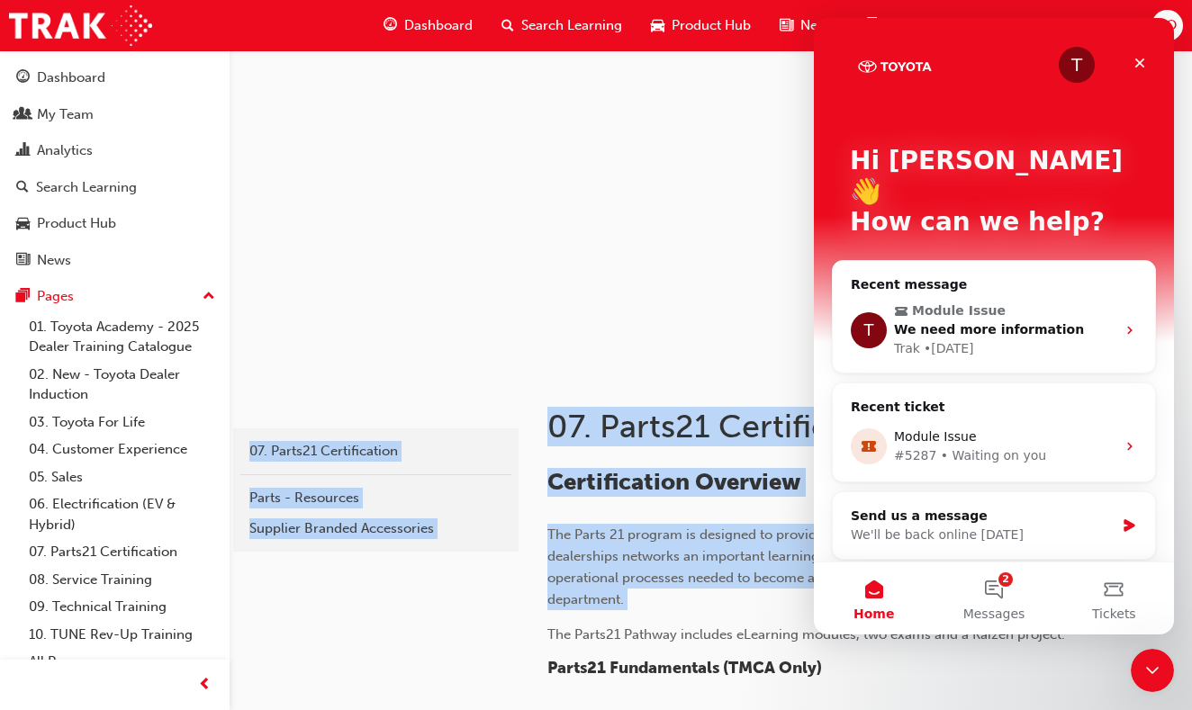
drag, startPoint x: 627, startPoint y: 616, endPoint x: 800, endPoint y: 137, distance: 509.5
click at [536, 318] on div at bounding box center [711, 210] width 962 height 320
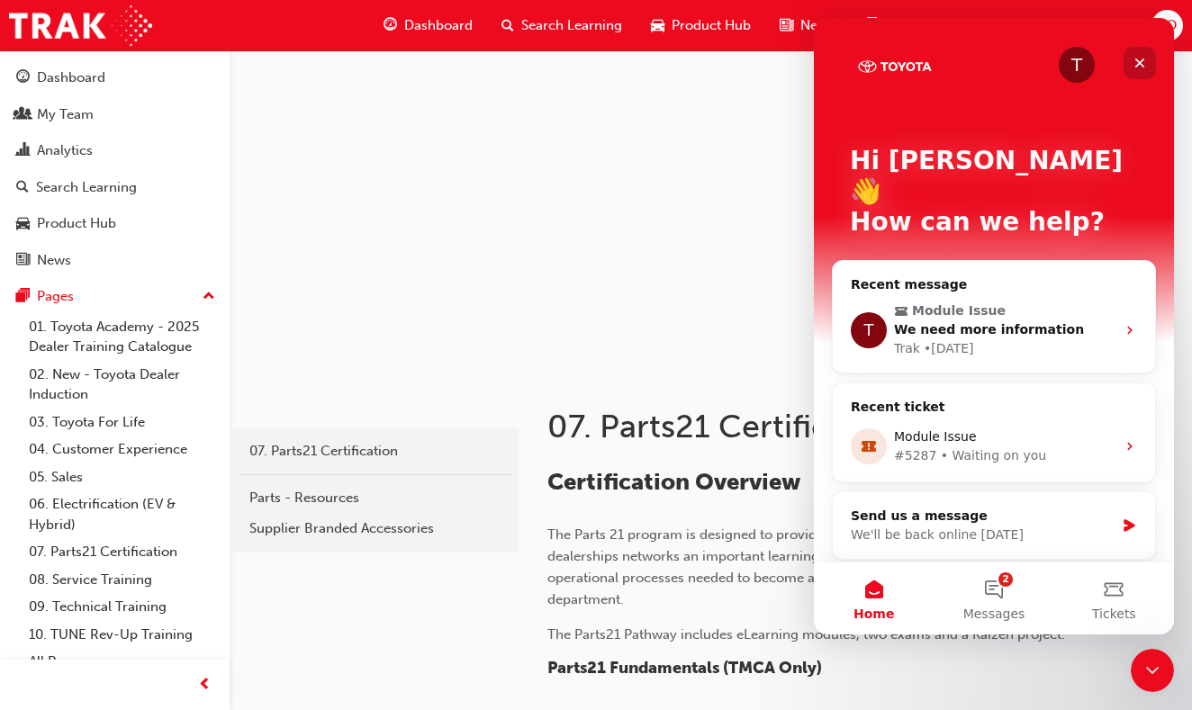
click at [1140, 68] on icon "Close" at bounding box center [1139, 63] width 14 height 14
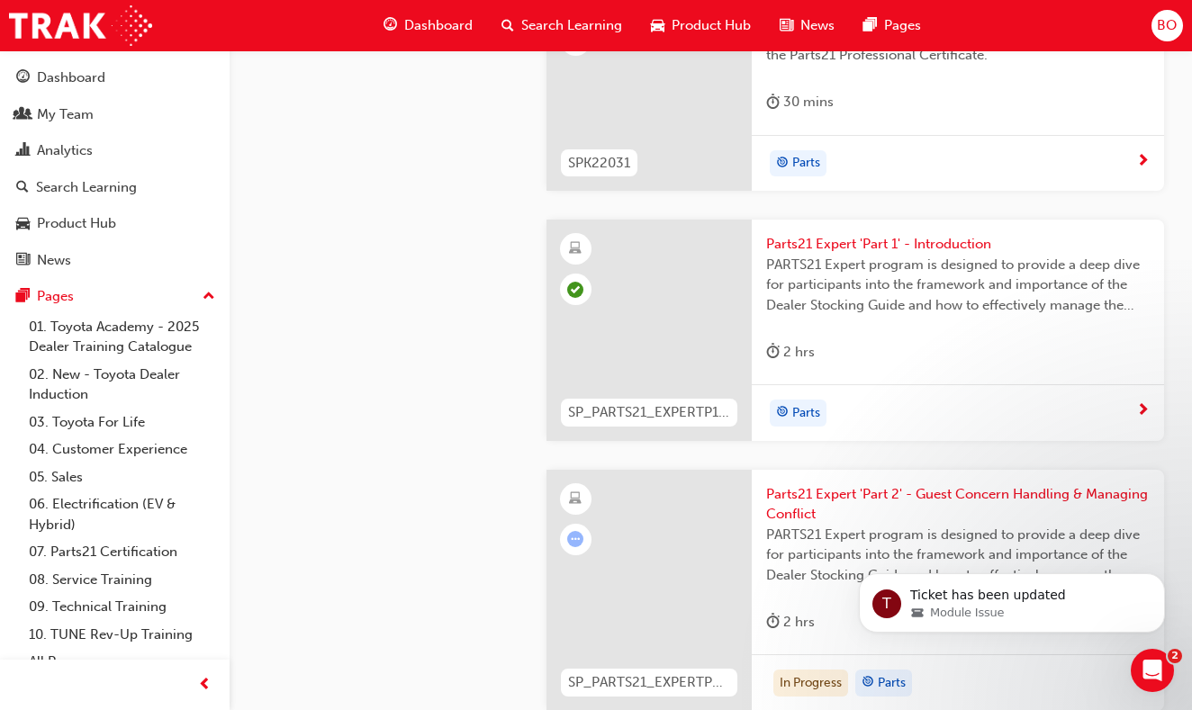
scroll to position [4845, 0]
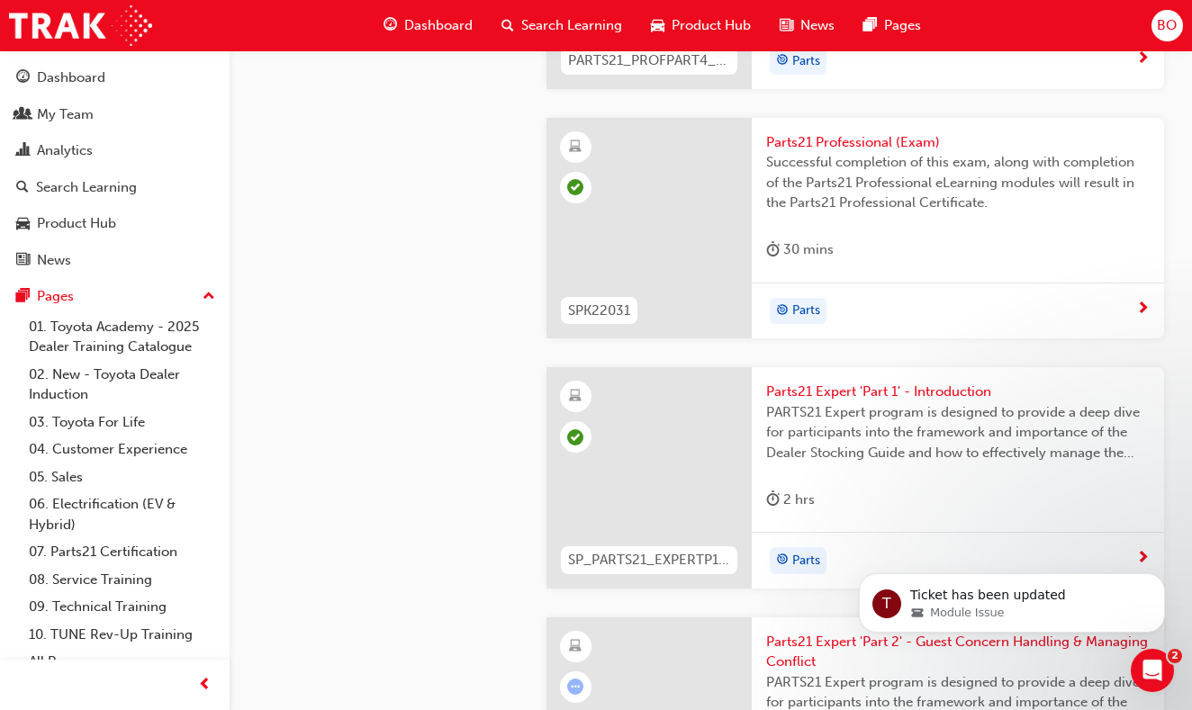
click at [847, 382] on span "Parts21 Expert 'Part 1' - Introduction" at bounding box center [957, 392] width 383 height 21
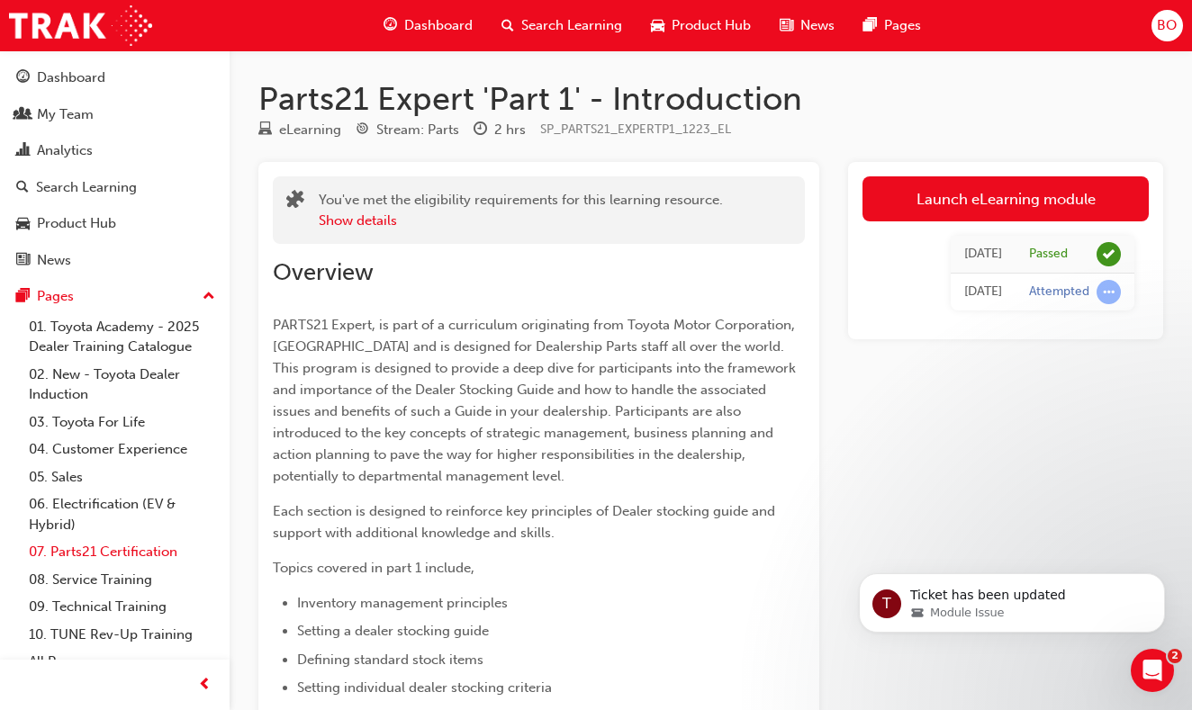
click at [145, 548] on link "07. Parts21 Certification" at bounding box center [122, 552] width 201 height 28
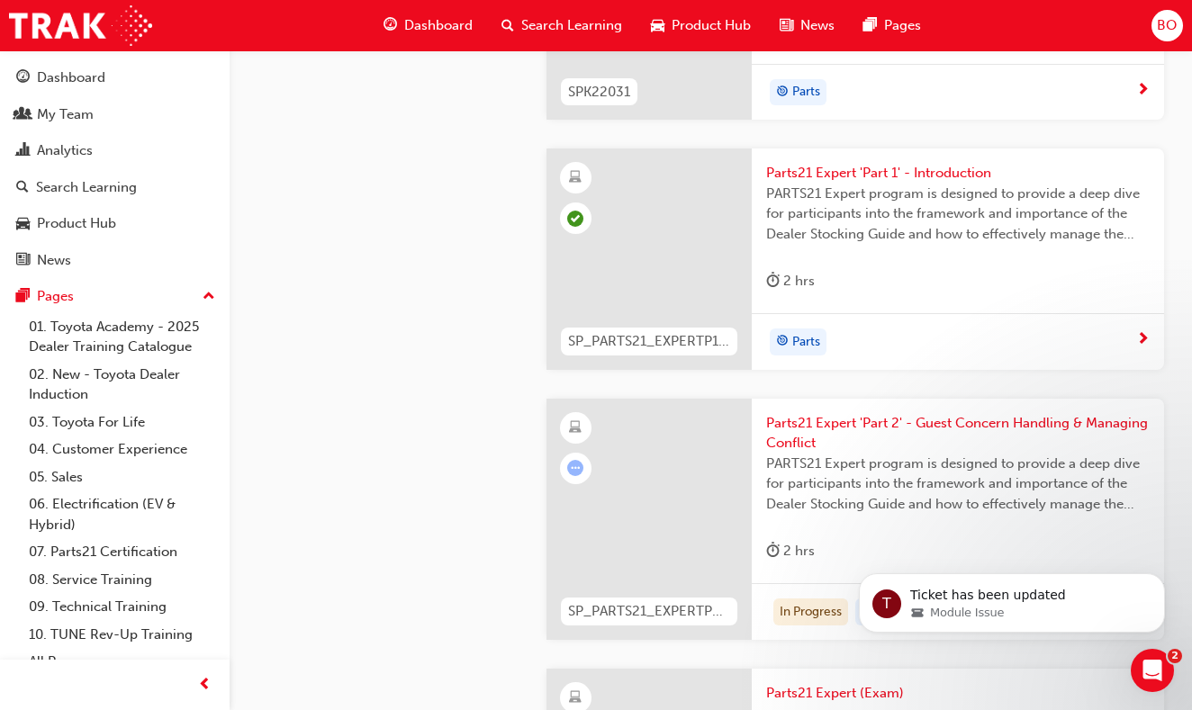
scroll to position [4889, 0]
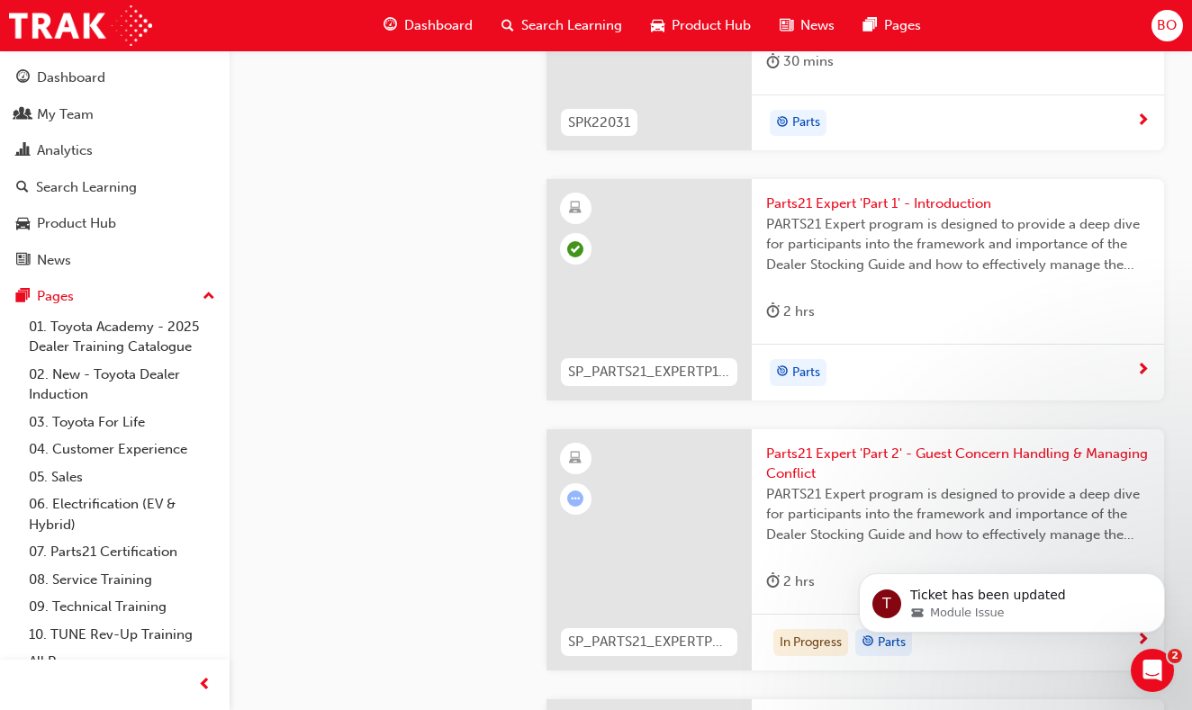
click at [791, 444] on span "Parts21 Expert 'Part 2' - Guest Concern Handling & Managing Conflict" at bounding box center [957, 464] width 383 height 41
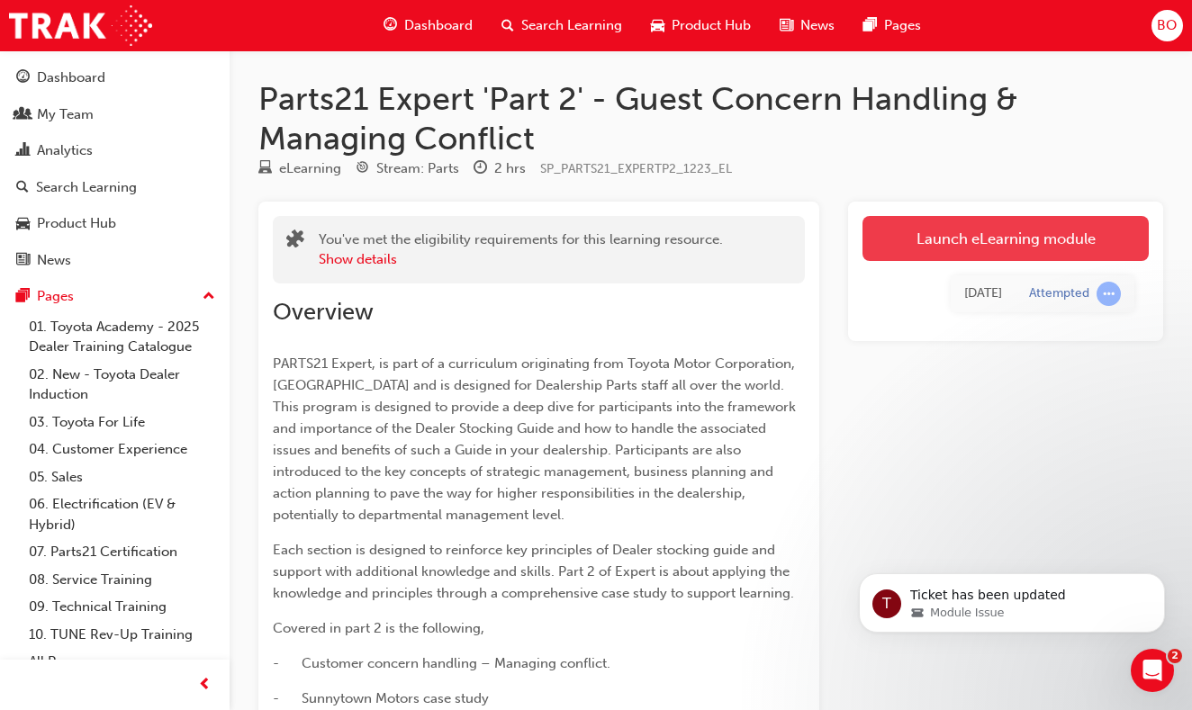
click at [1027, 240] on link "Launch eLearning module" at bounding box center [1005, 238] width 286 height 45
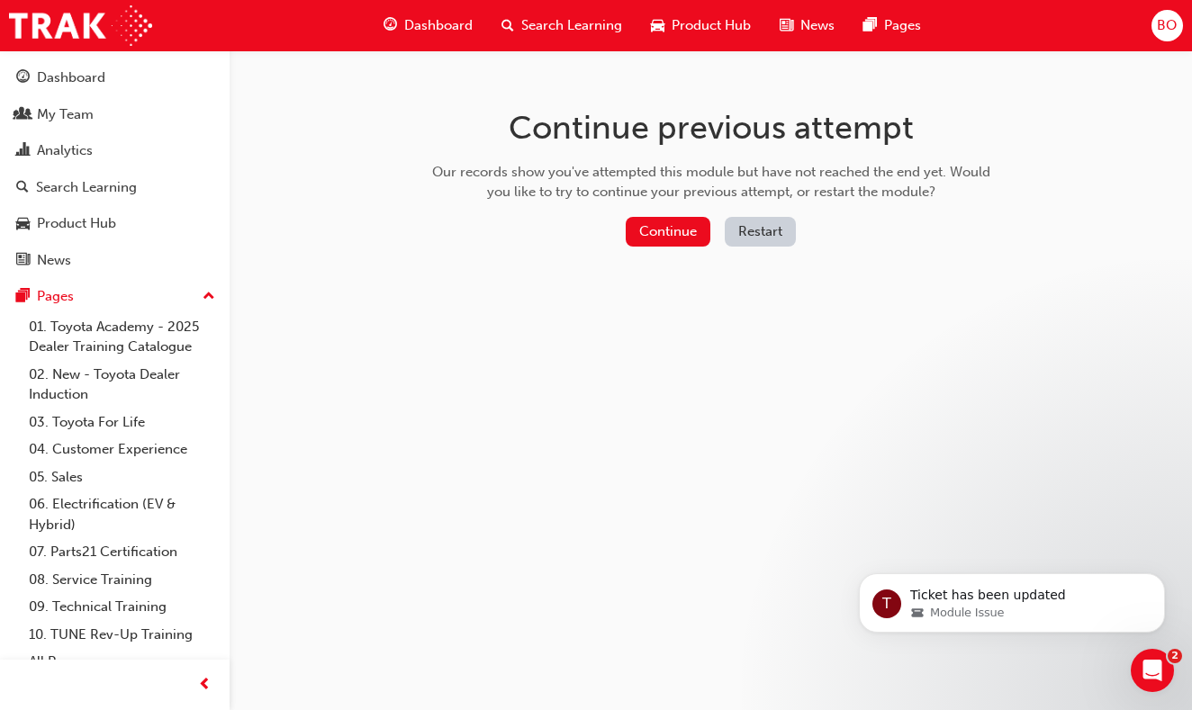
click at [761, 242] on button "Restart" at bounding box center [760, 232] width 71 height 30
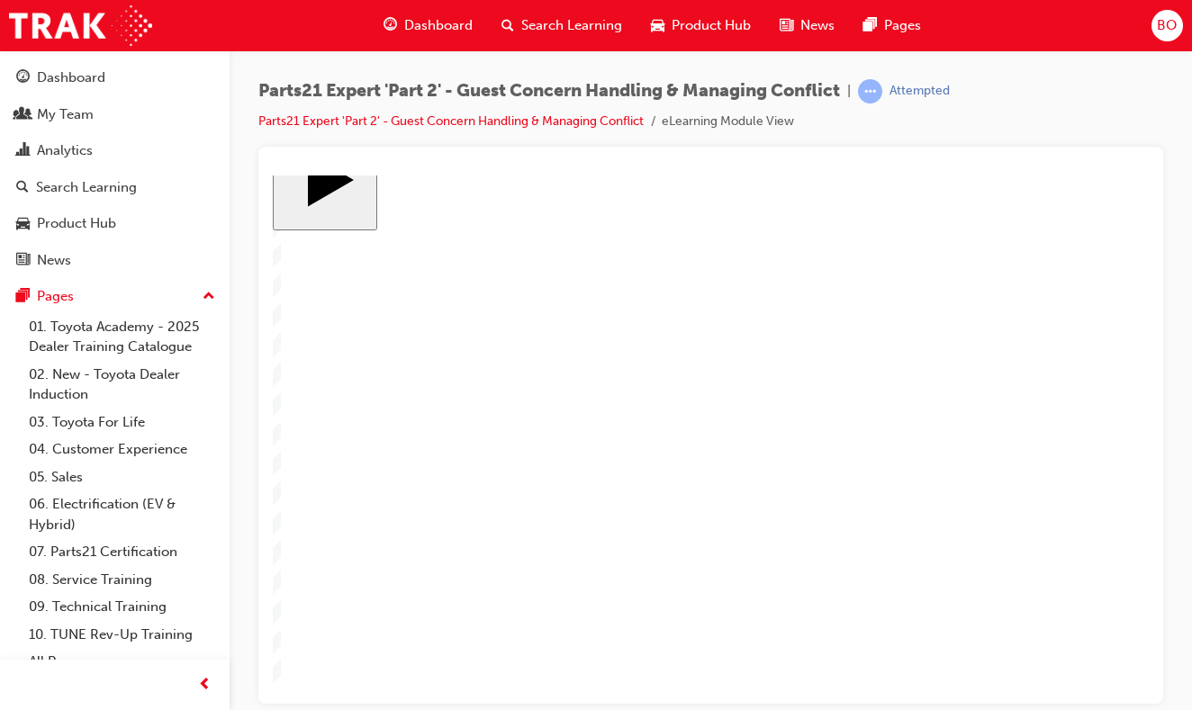
drag, startPoint x: 1046, startPoint y: 299, endPoint x: 548, endPoint y: 418, distance: 511.8
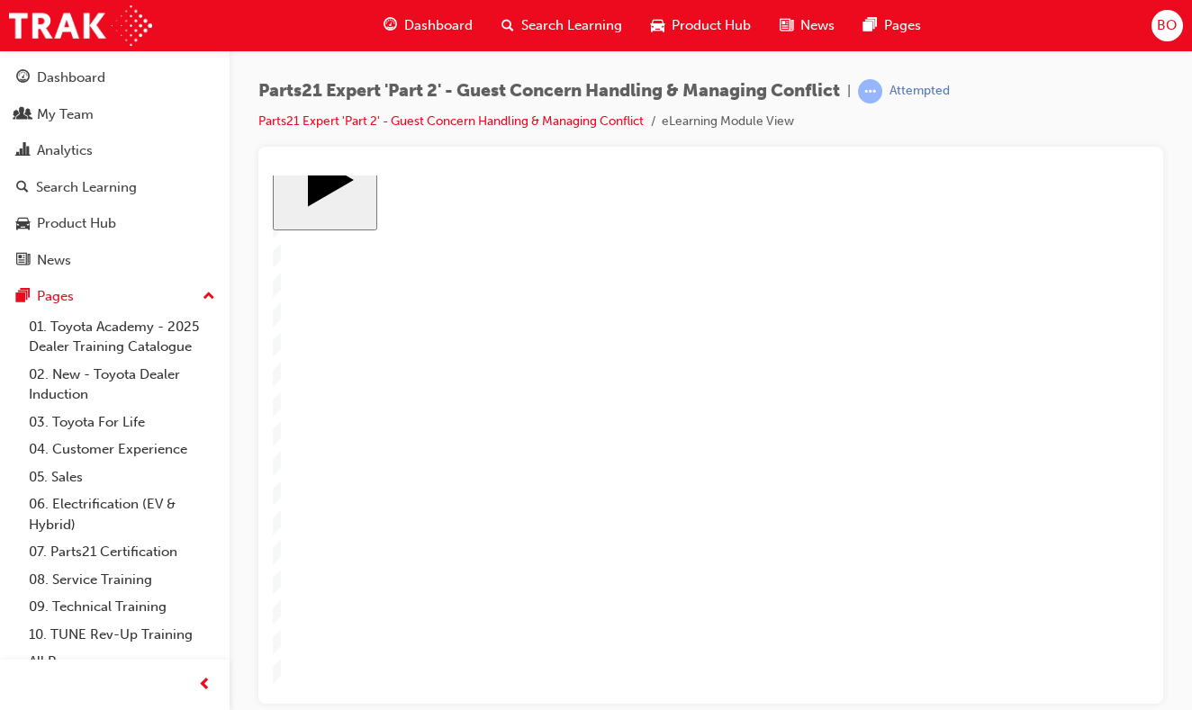
drag, startPoint x: 460, startPoint y: 456, endPoint x: 459, endPoint y: 312, distance: 144.0
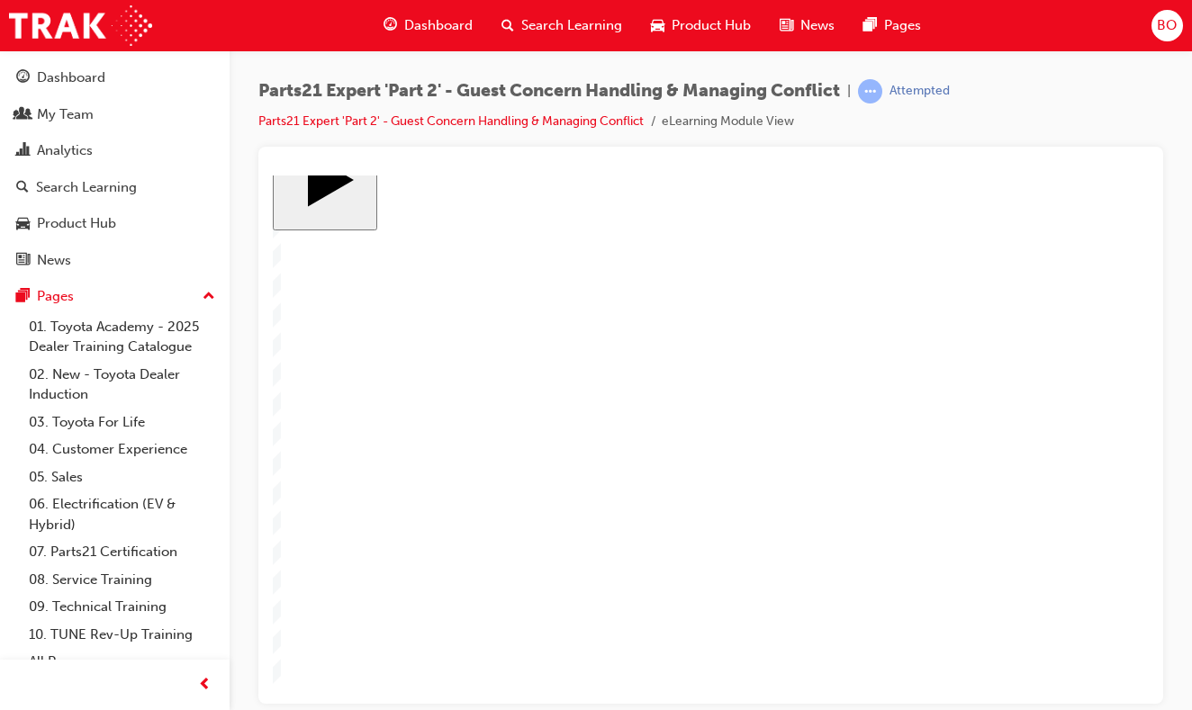
drag, startPoint x: 478, startPoint y: 405, endPoint x: 478, endPoint y: 348, distance: 56.7
drag, startPoint x: 454, startPoint y: 542, endPoint x: 453, endPoint y: 397, distance: 144.9
drag, startPoint x: 446, startPoint y: 503, endPoint x: 439, endPoint y: 451, distance: 52.6
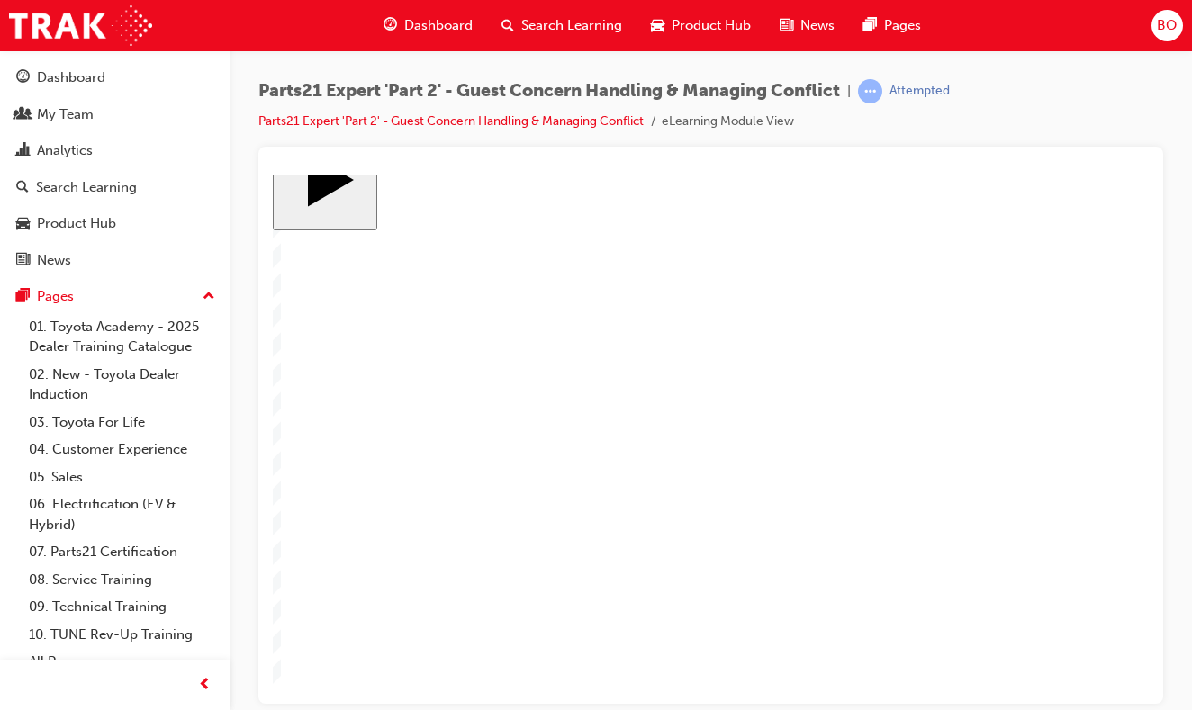
drag, startPoint x: 425, startPoint y: 460, endPoint x: 428, endPoint y: 319, distance: 141.4
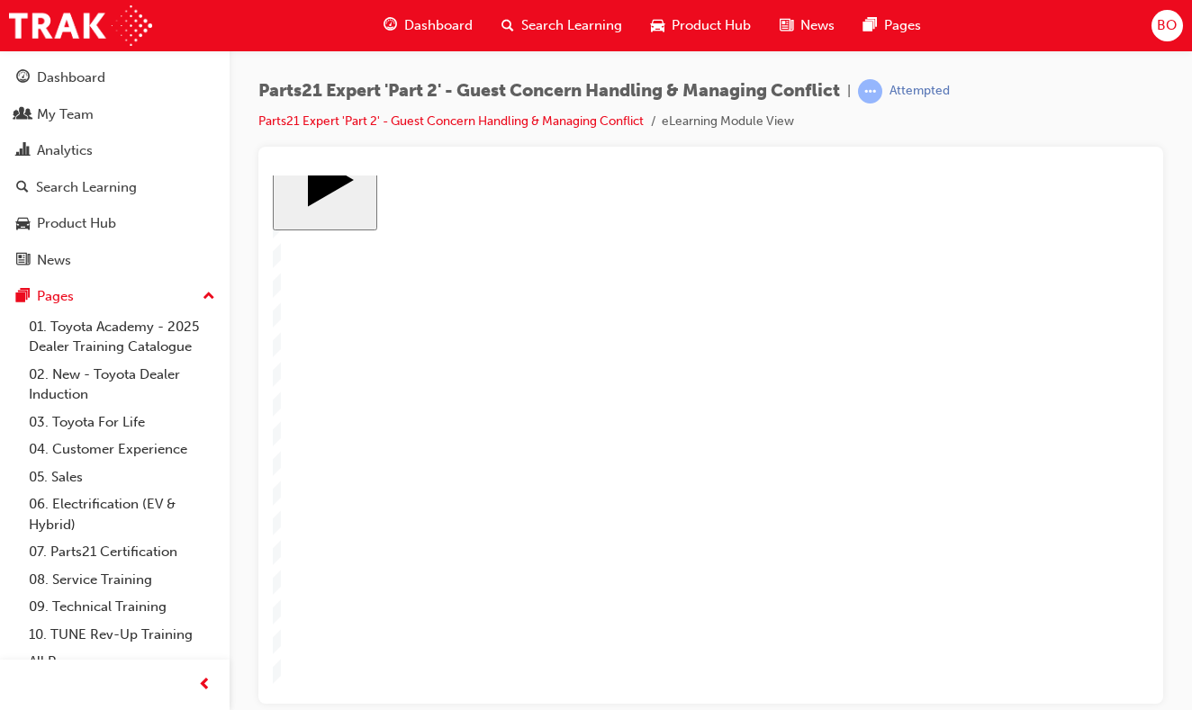
drag, startPoint x: 422, startPoint y: 457, endPoint x: 417, endPoint y: 364, distance: 93.8
drag, startPoint x: 406, startPoint y: 563, endPoint x: 410, endPoint y: 415, distance: 147.7
drag, startPoint x: 410, startPoint y: 551, endPoint x: 412, endPoint y: 449, distance: 101.7
drag, startPoint x: 408, startPoint y: 595, endPoint x: 407, endPoint y: 499, distance: 96.3
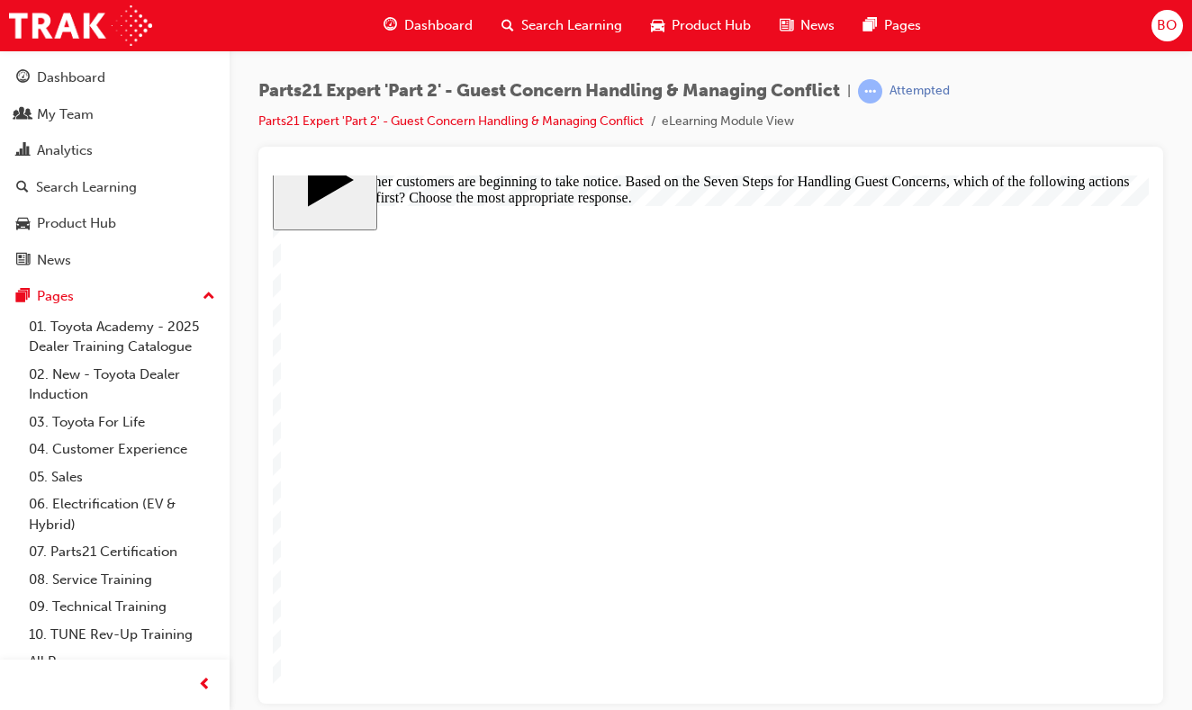
radio input "true"
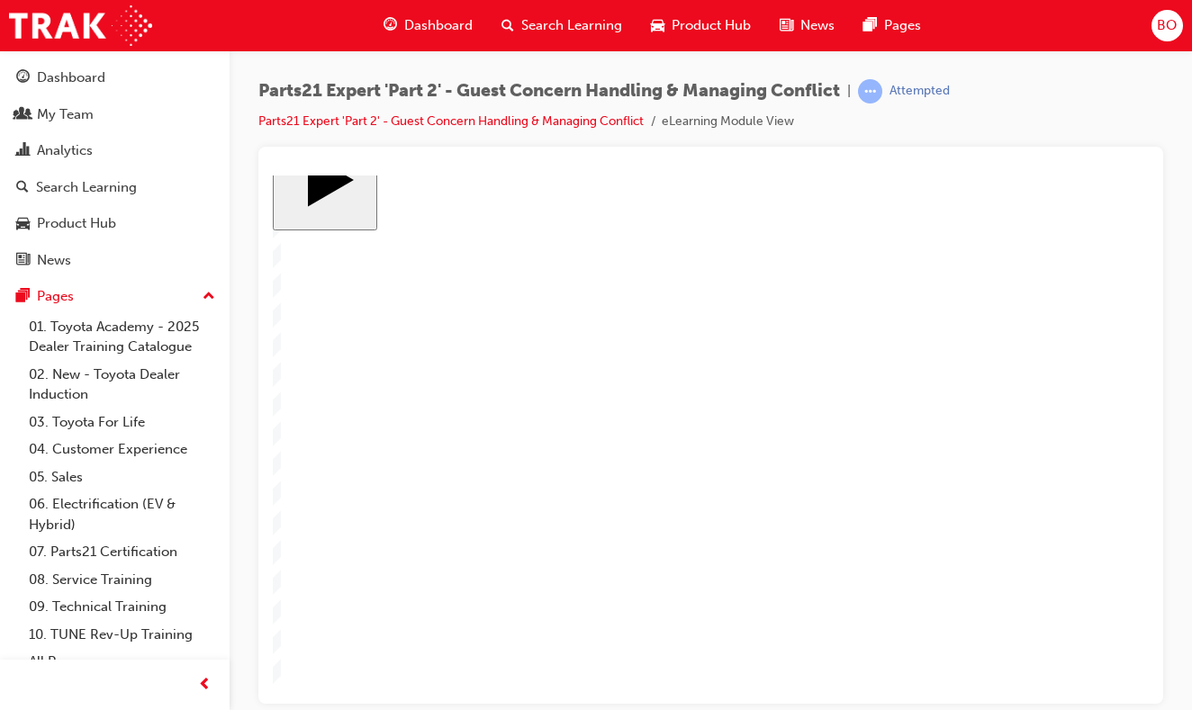
radio input "true"
drag, startPoint x: 1036, startPoint y: 636, endPoint x: 687, endPoint y: 527, distance: 365.9
checkbox input "true"
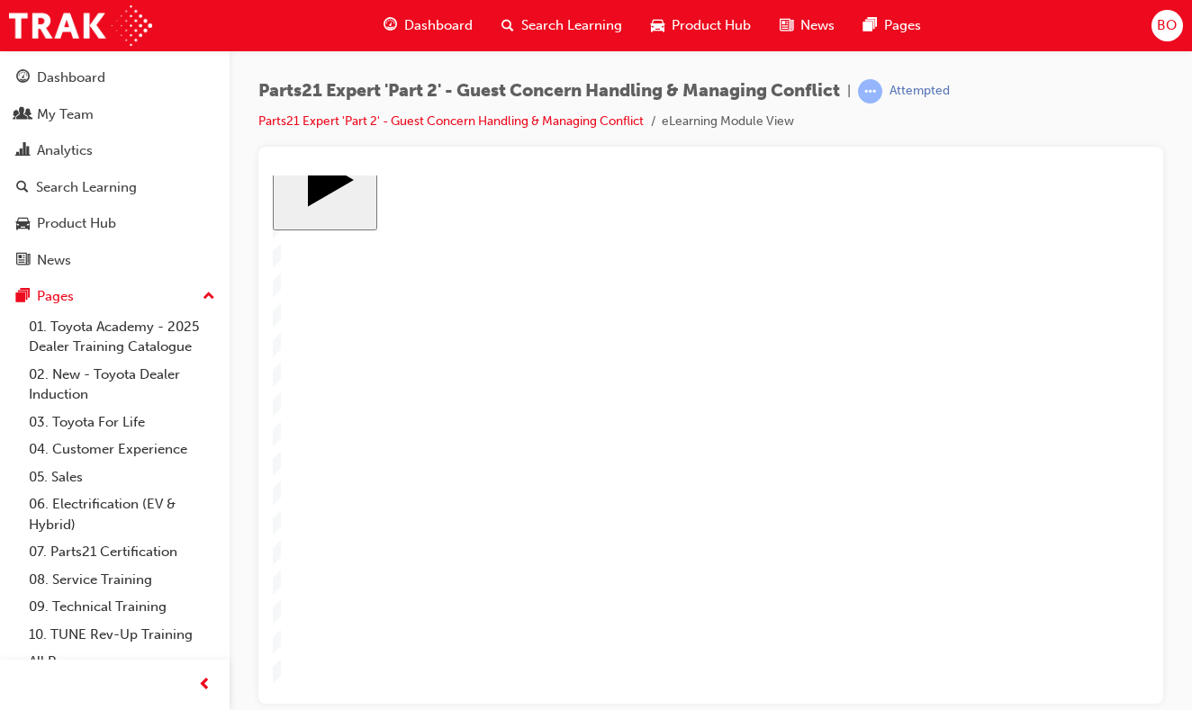
checkbox input "true"
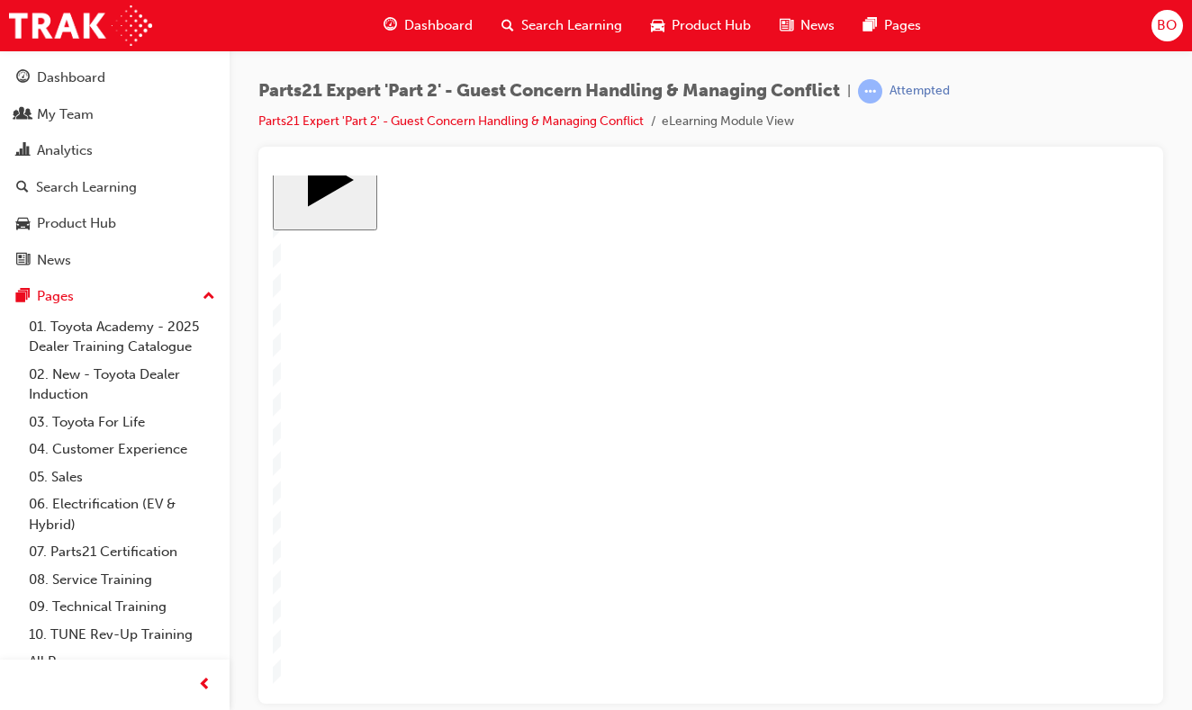
drag, startPoint x: 747, startPoint y: 560, endPoint x: 1084, endPoint y: 642, distance: 346.5
radio input "true"
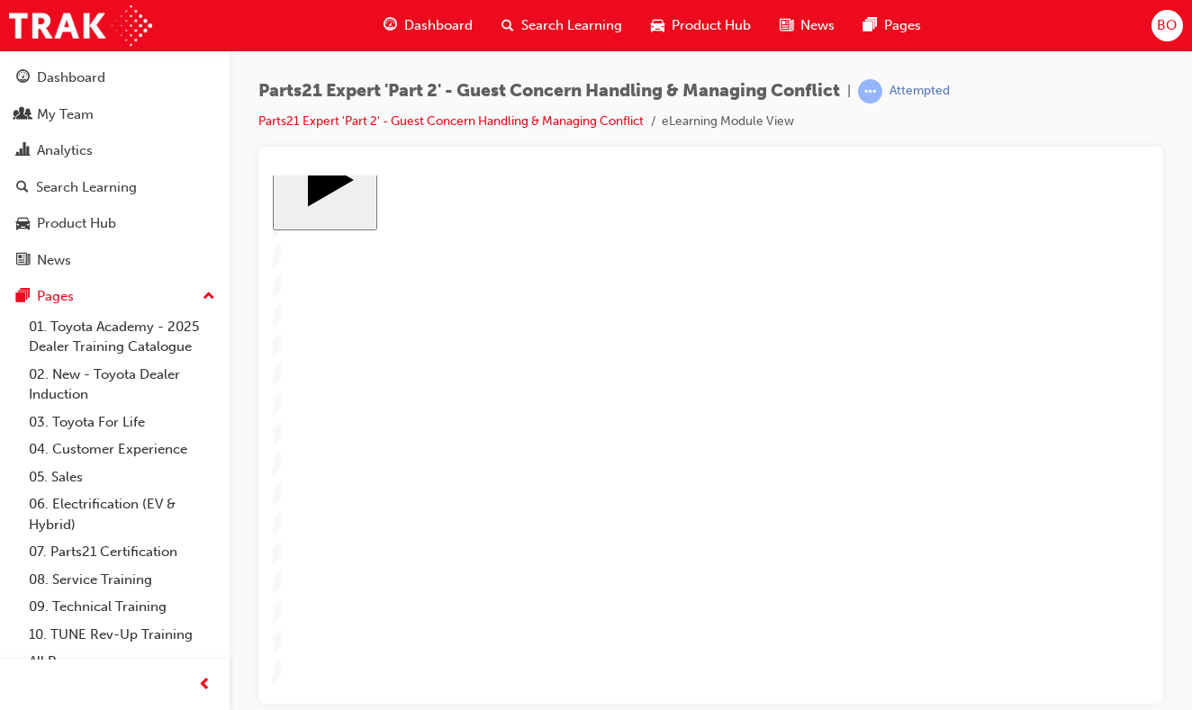
drag, startPoint x: 359, startPoint y: 355, endPoint x: 392, endPoint y: 355, distance: 32.4
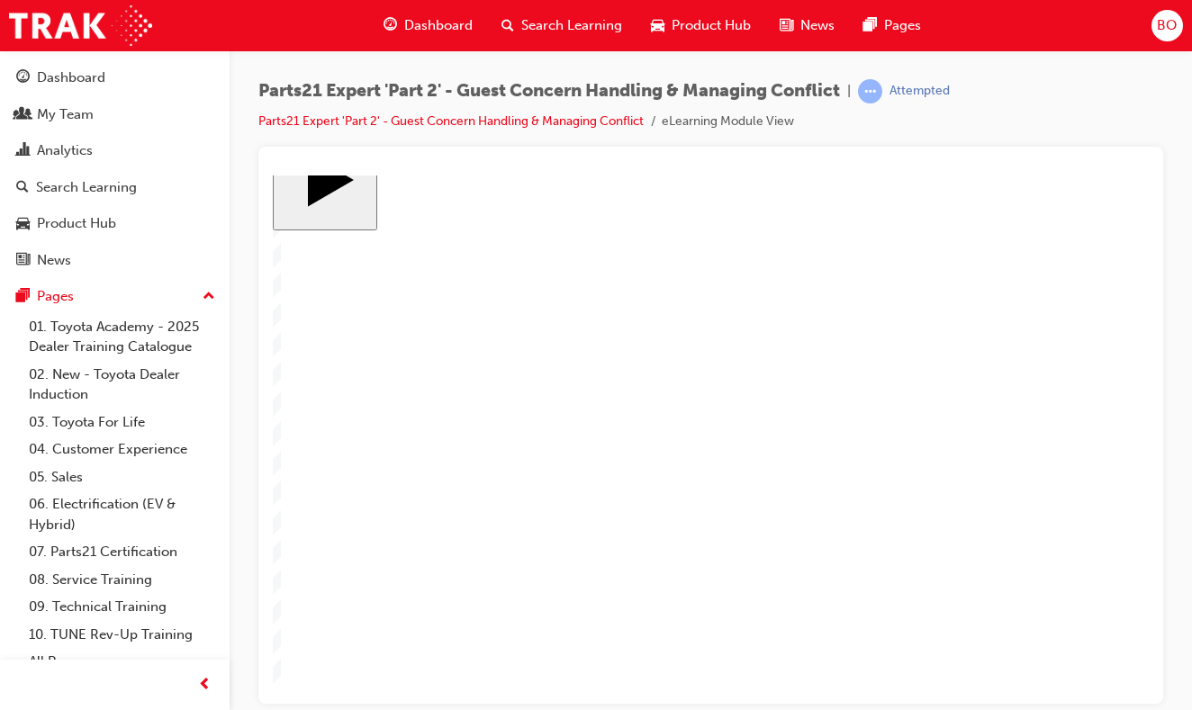
drag, startPoint x: 502, startPoint y: 356, endPoint x: 524, endPoint y: 374, distance: 28.7
drag, startPoint x: 618, startPoint y: 451, endPoint x: 611, endPoint y: 471, distance: 21.1
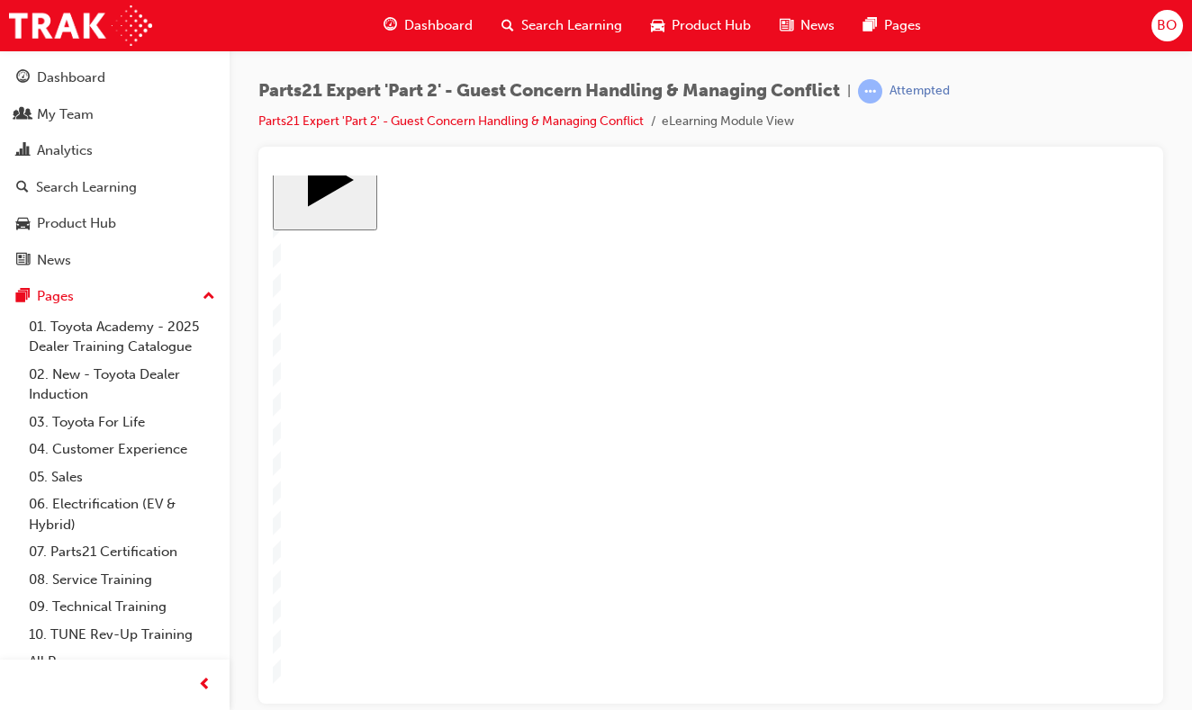
drag, startPoint x: 676, startPoint y: 417, endPoint x: 698, endPoint y: 315, distance: 104.0
drag, startPoint x: 698, startPoint y: 376, endPoint x: 689, endPoint y: 378, distance: 9.2
